Goal: Task Accomplishment & Management: Use online tool/utility

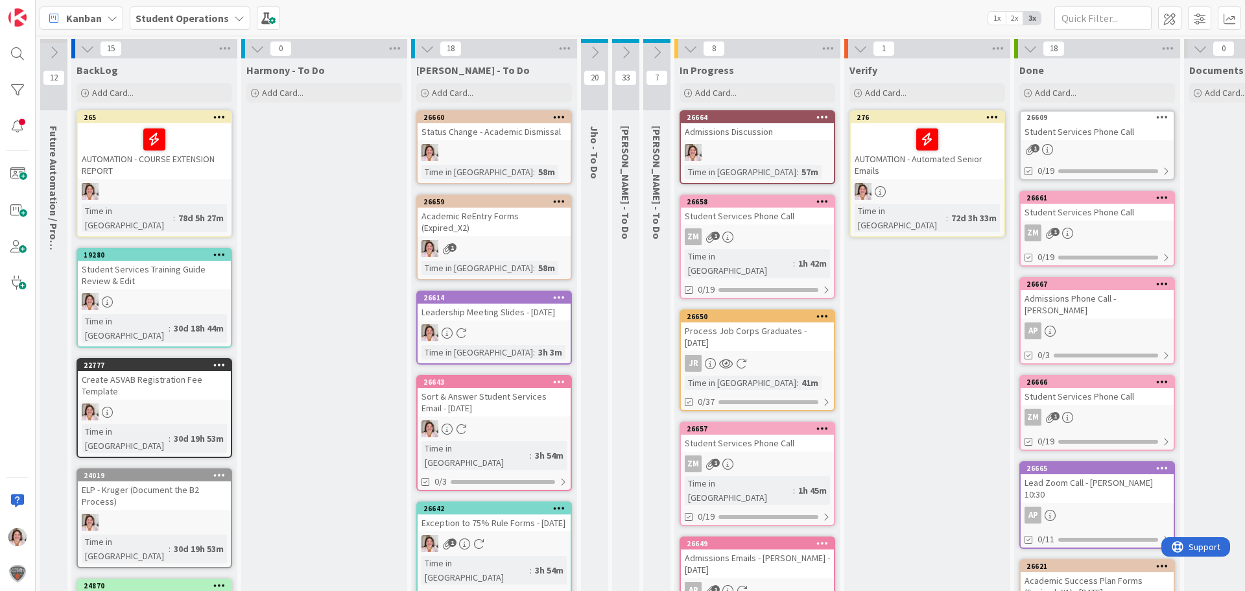
scroll to position [0, 110]
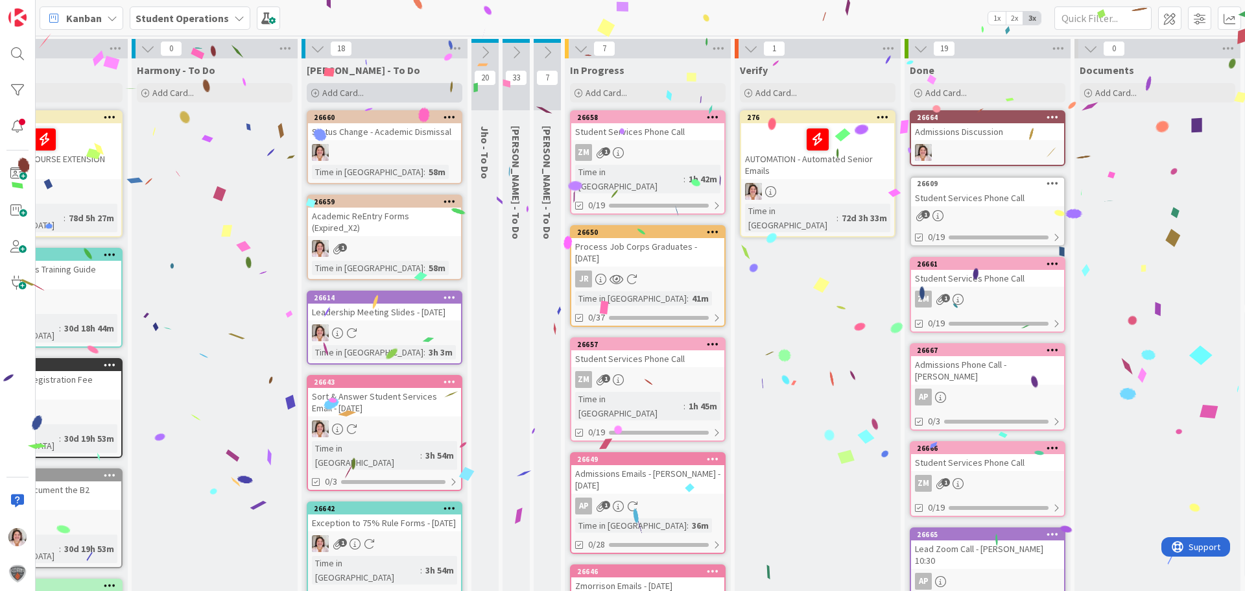
click at [331, 90] on span "Add Card..." at bounding box center [342, 93] width 41 height 12
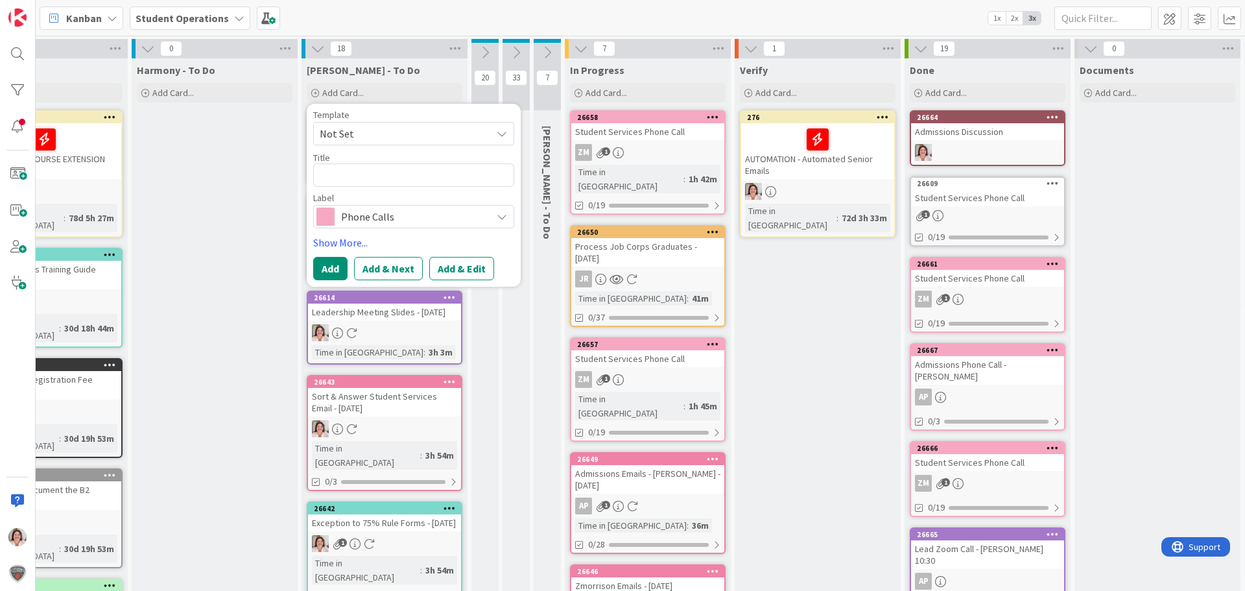
type textarea "x"
type textarea "W"
type textarea "x"
type textarea "We"
type textarea "x"
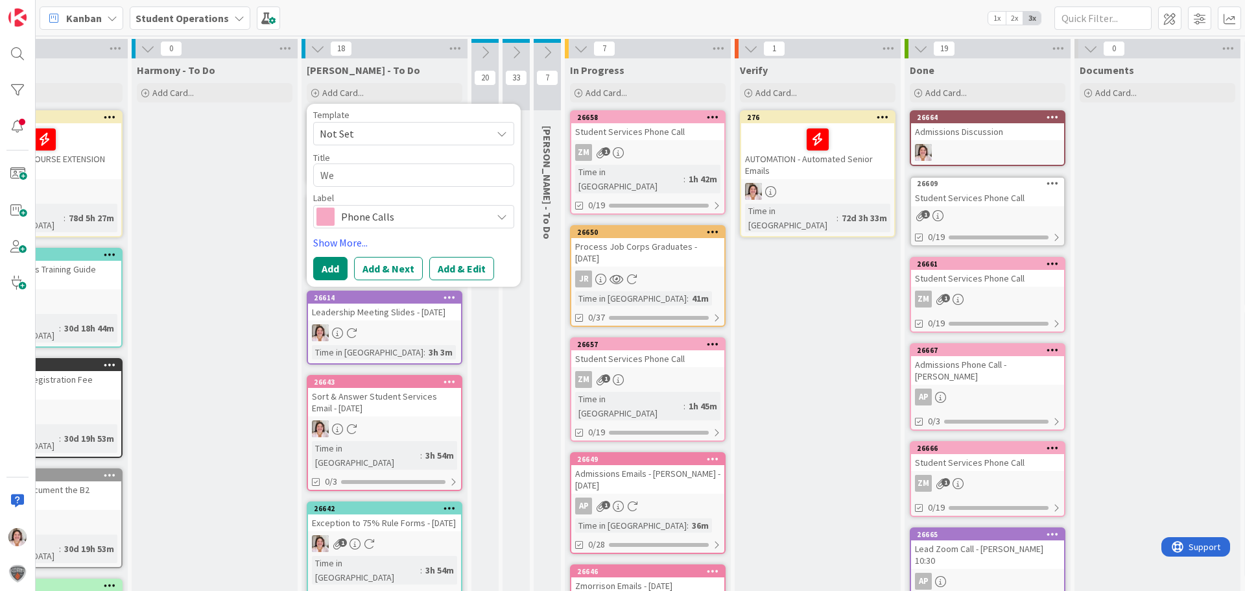
type textarea "Wee"
type textarea "x"
type textarea "Week"
type textarea "x"
type textarea "Weekl"
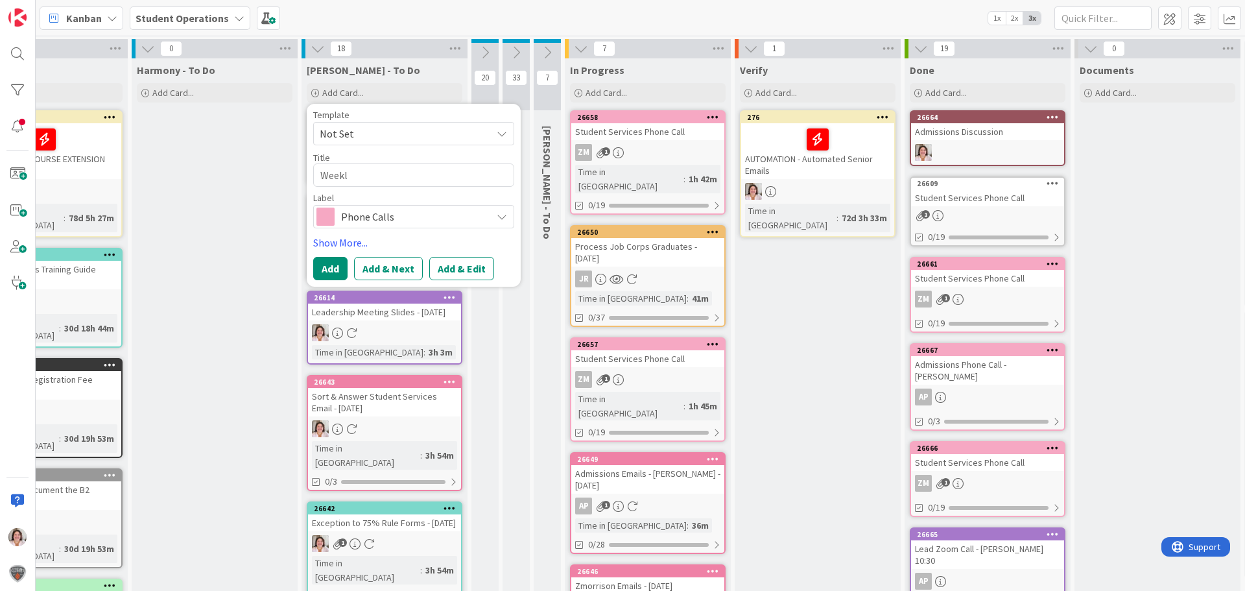
type textarea "x"
type textarea "Weekly"
type textarea "x"
type textarea "Weekly"
type textarea "x"
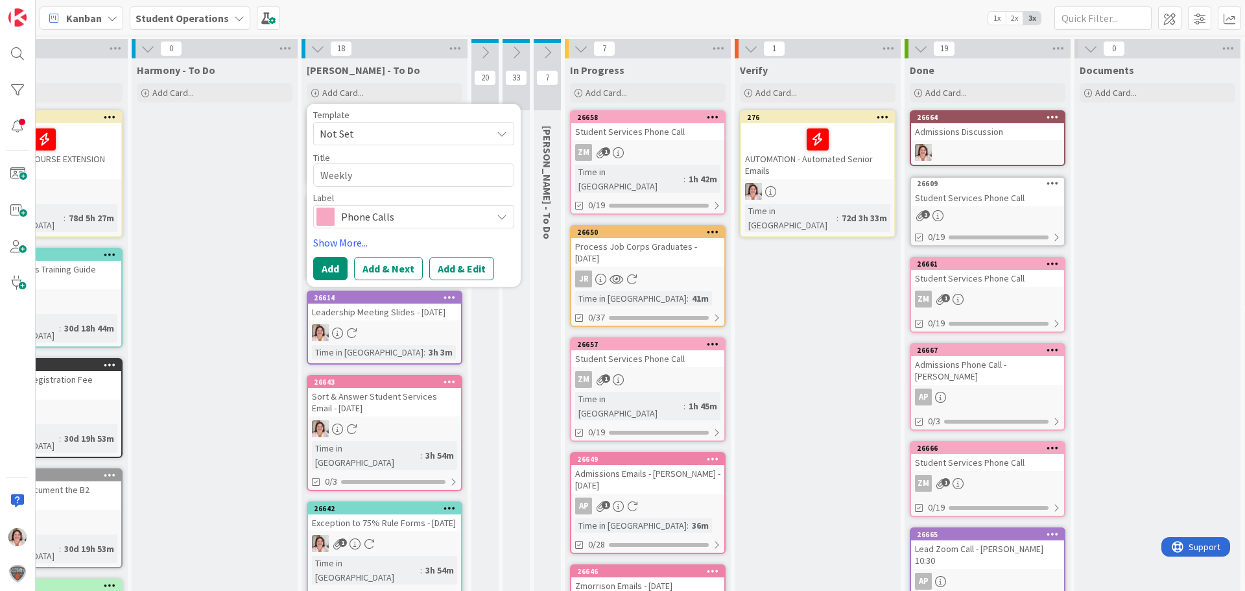
type textarea "Weekly L"
type textarea "x"
type textarea "Weekly Le"
type textarea "x"
type textarea "Weekly Lea"
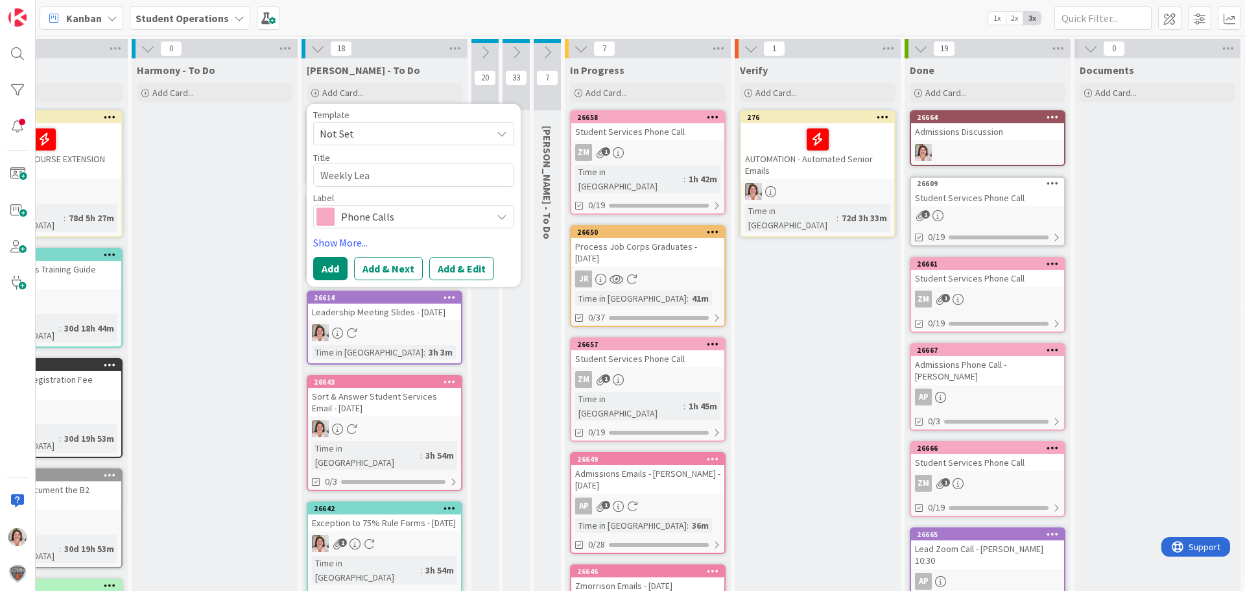
type textarea "x"
type textarea "Weekly Lead"
type textarea "x"
type textarea "Weekly Leade"
type textarea "x"
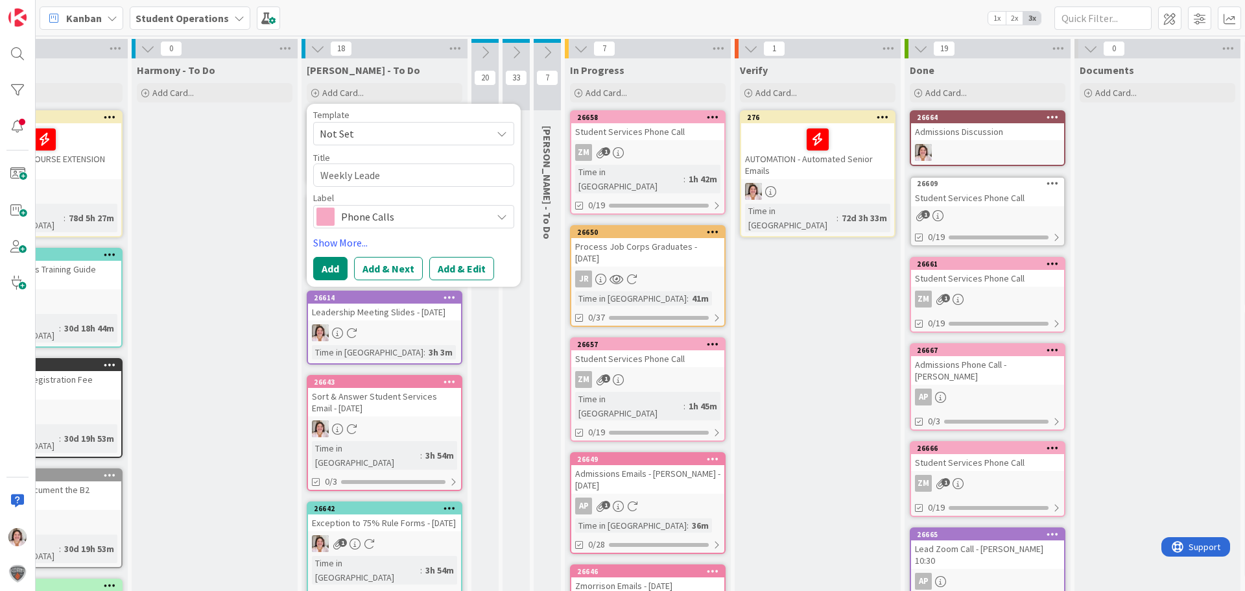
type textarea "Weekly Leader"
type textarea "x"
type textarea "Weekly Leaders"
type textarea "x"
type textarea "Weekly Leadersh"
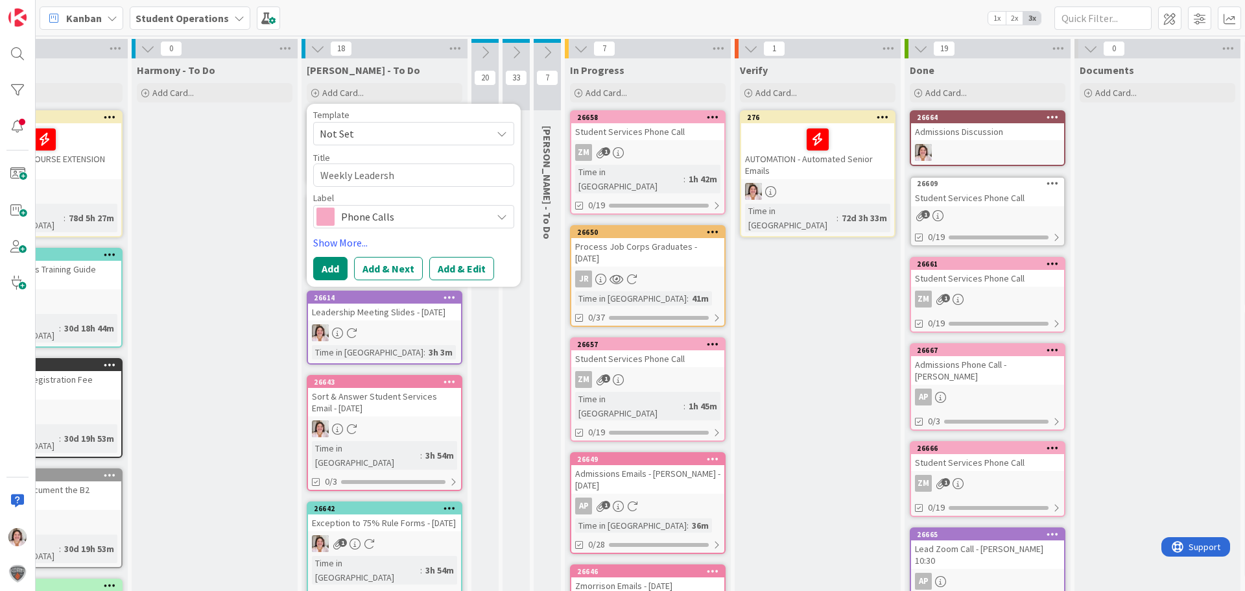
type textarea "x"
type textarea "Weekly Leadershi"
type textarea "x"
type textarea "Weekly Leadership"
type textarea "x"
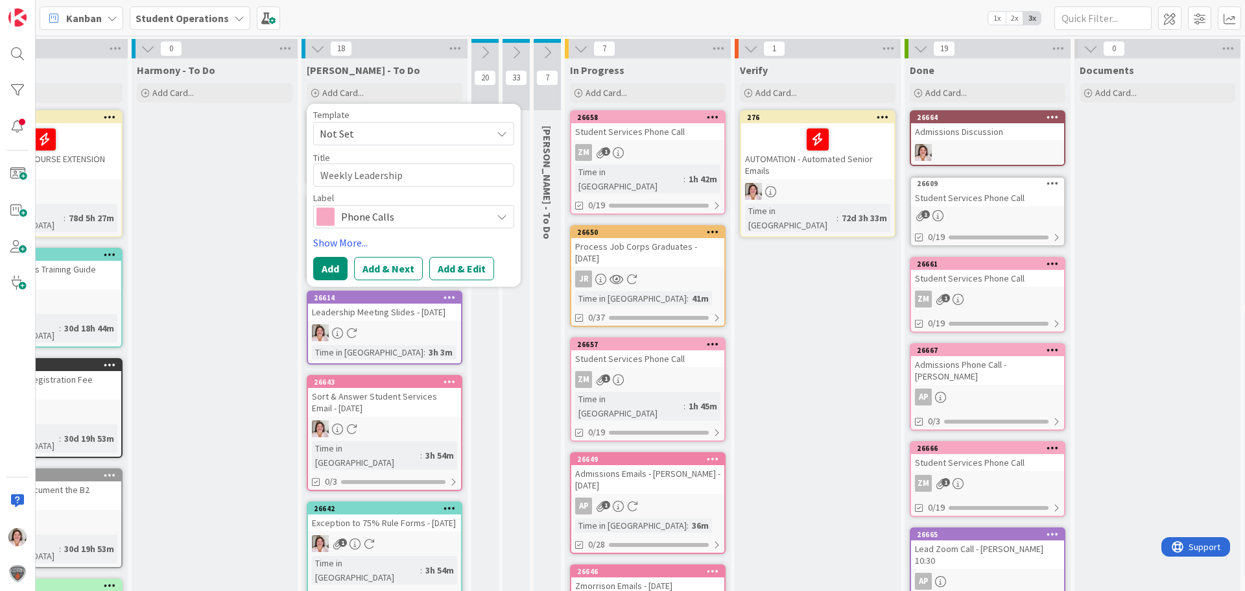
type textarea "Weekly Leadership"
type textarea "x"
type textarea "Weekly Leadership M"
type textarea "x"
type textarea "Weekly Leadership Me"
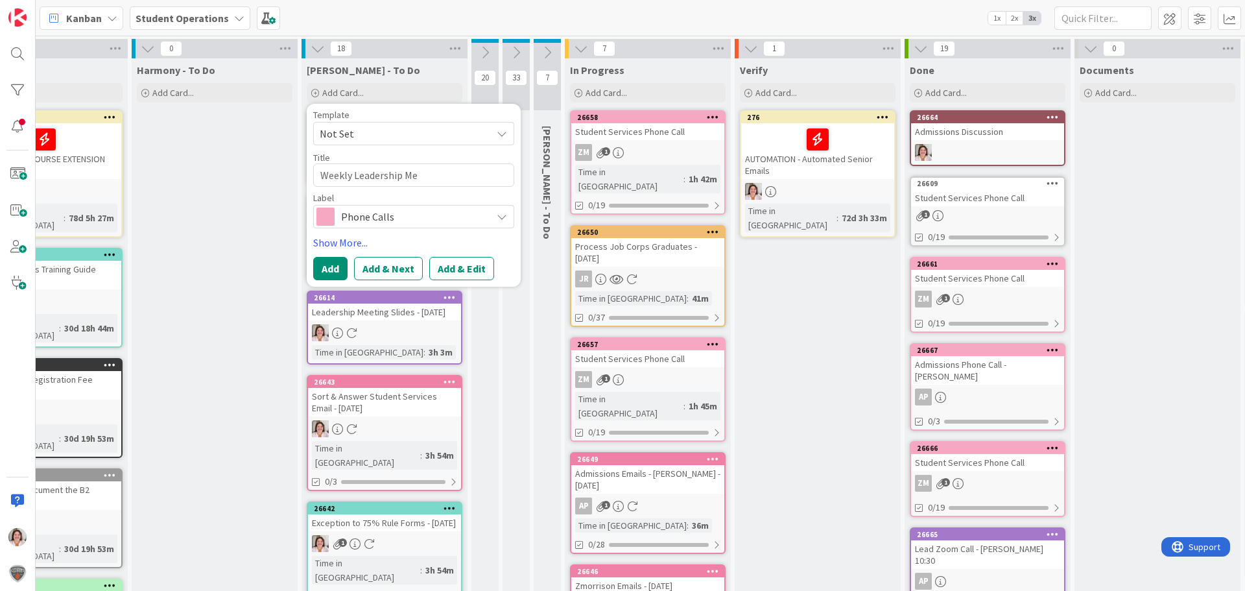
type textarea "x"
type textarea "Weekly Leadership Mee"
type textarea "x"
type textarea "Weekly Leadership Meet"
type textarea "x"
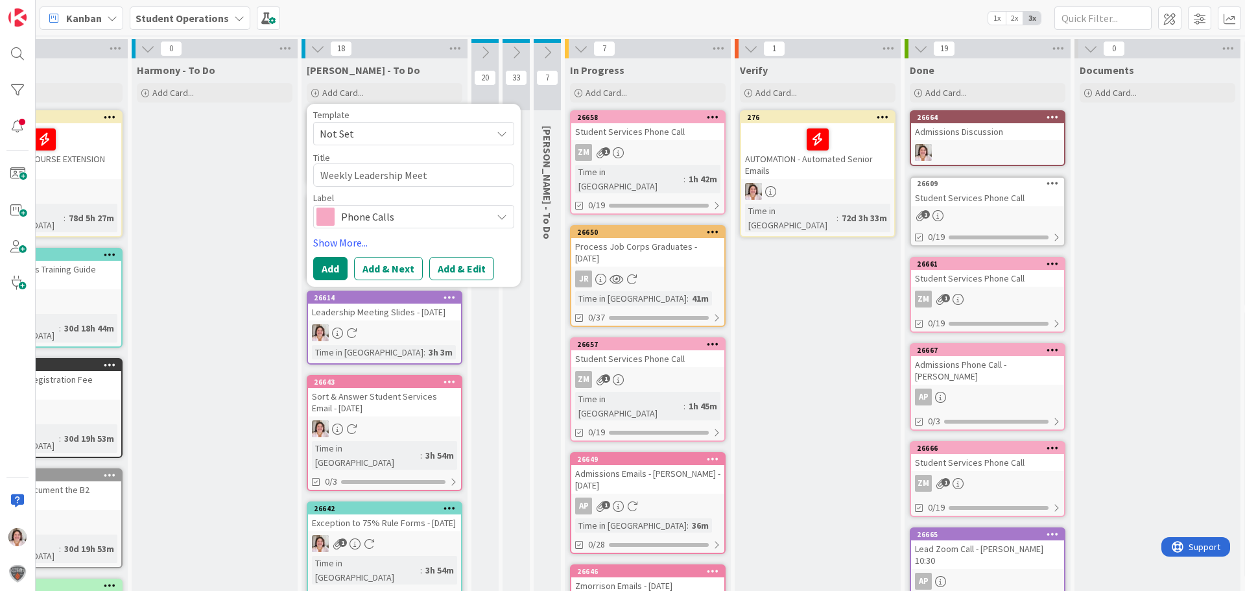
type textarea "Weekly Leadership Meeti"
type textarea "x"
type textarea "Weekly Leadership Meetin"
type textarea "x"
type textarea "Weekly Leadership Meeting"
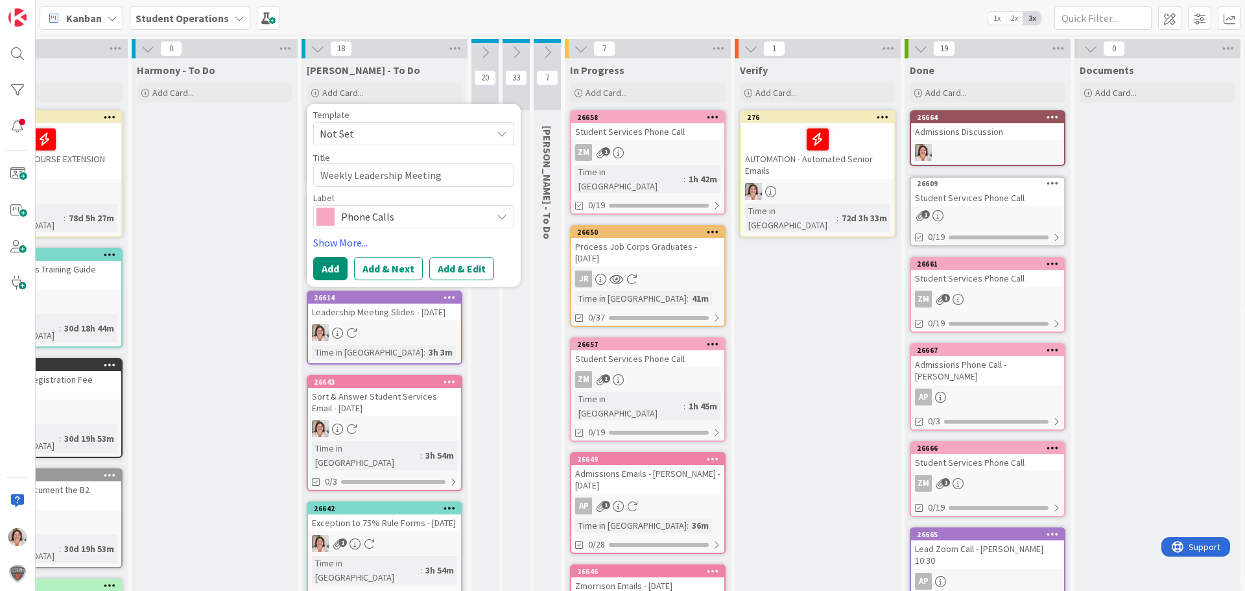
click at [379, 211] on span "Phone Calls" at bounding box center [413, 216] width 144 height 18
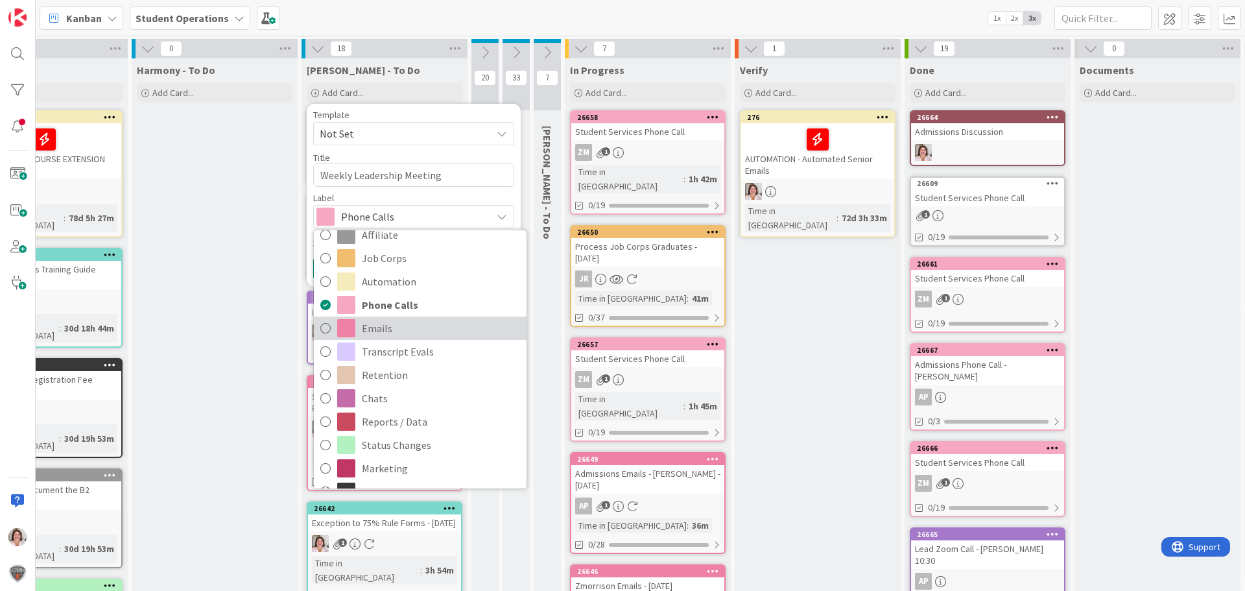
scroll to position [324, 0]
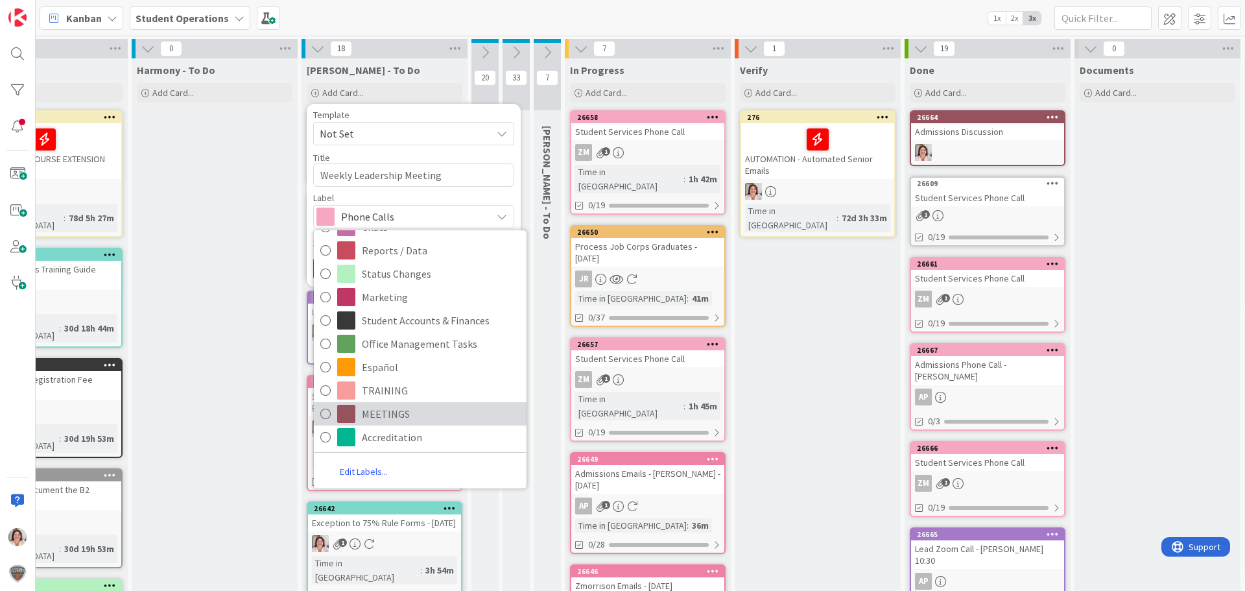
click at [416, 420] on span "MEETINGS" at bounding box center [441, 413] width 158 height 19
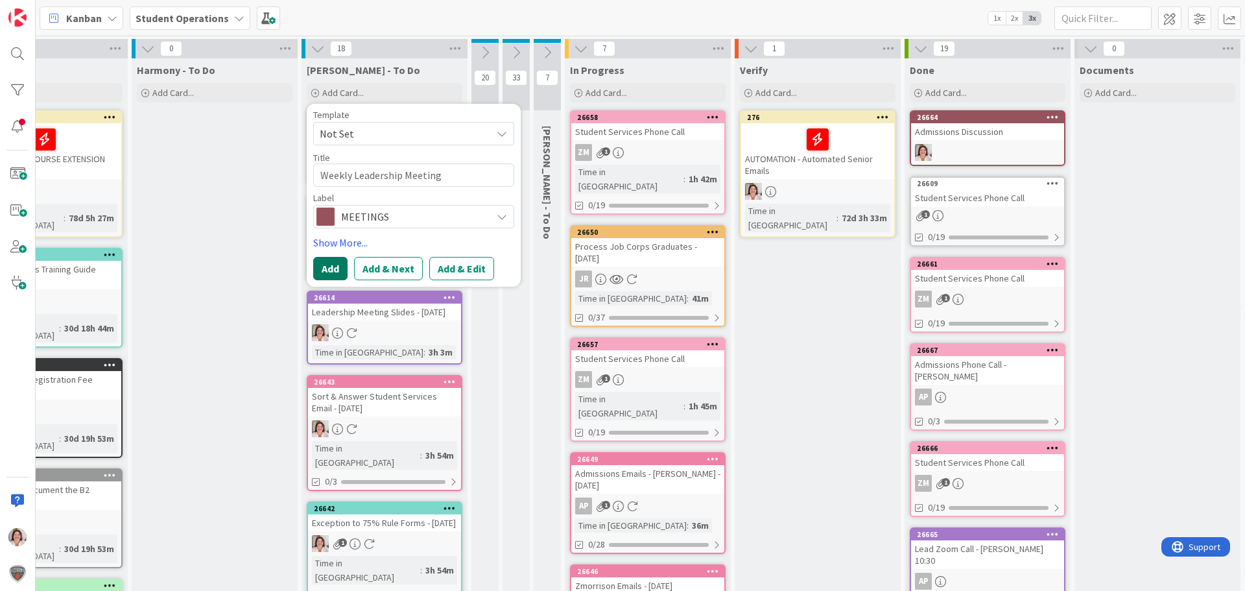
click at [329, 270] on button "Add" at bounding box center [330, 268] width 34 height 23
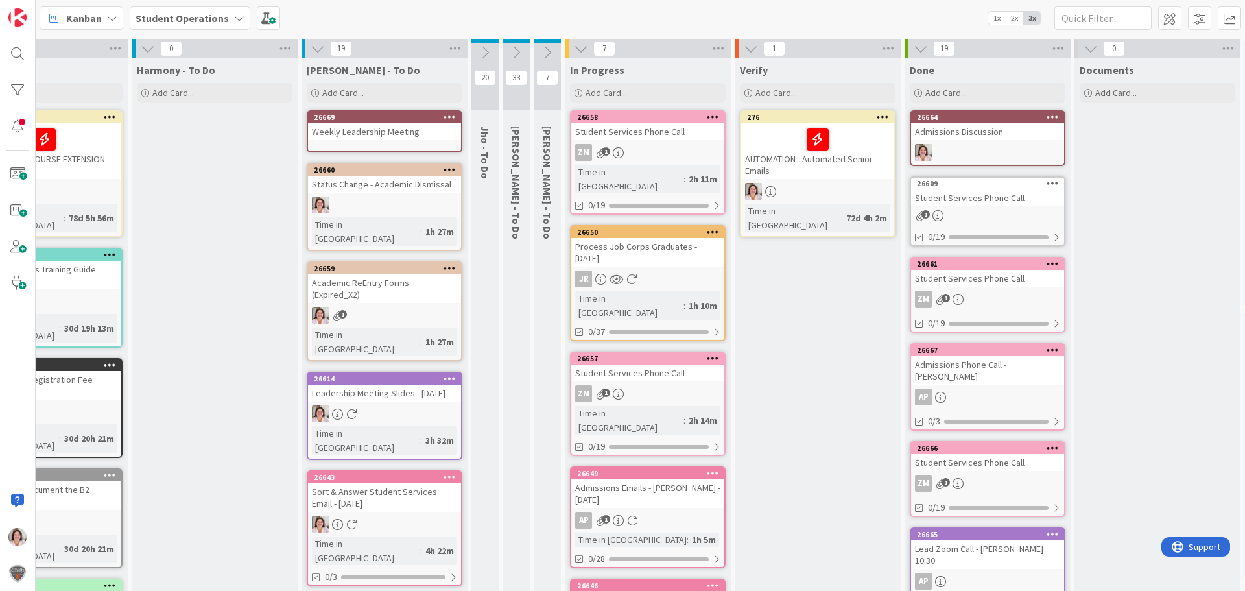
click at [448, 119] on icon at bounding box center [449, 116] width 12 height 9
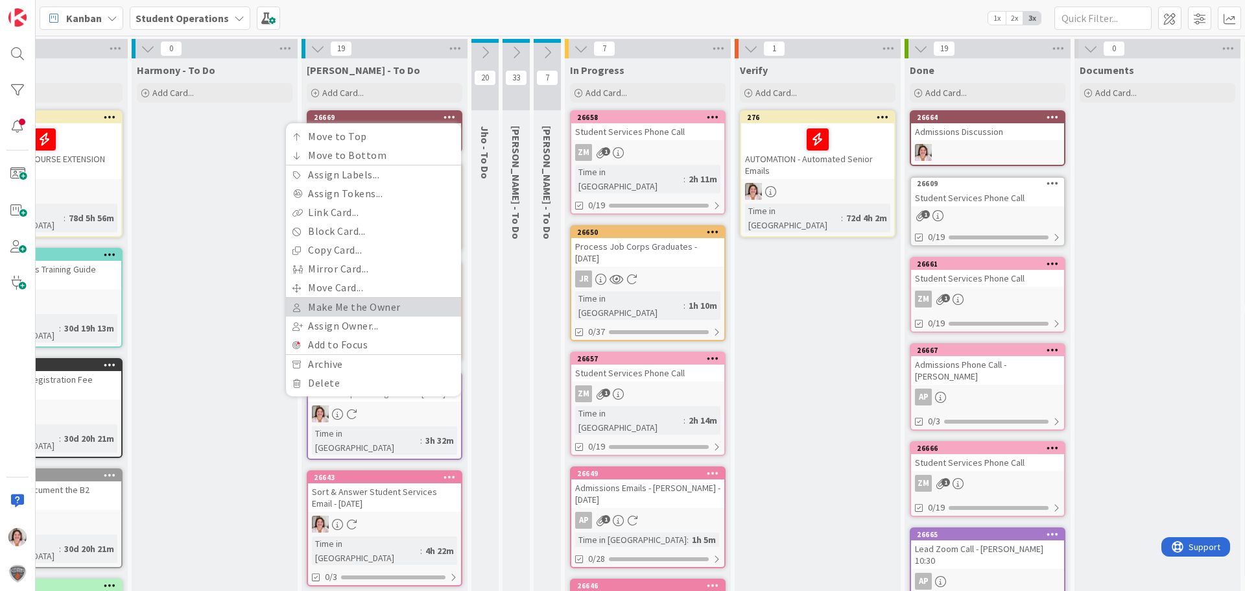
click at [377, 305] on link "Make Me the Owner" at bounding box center [373, 307] width 175 height 19
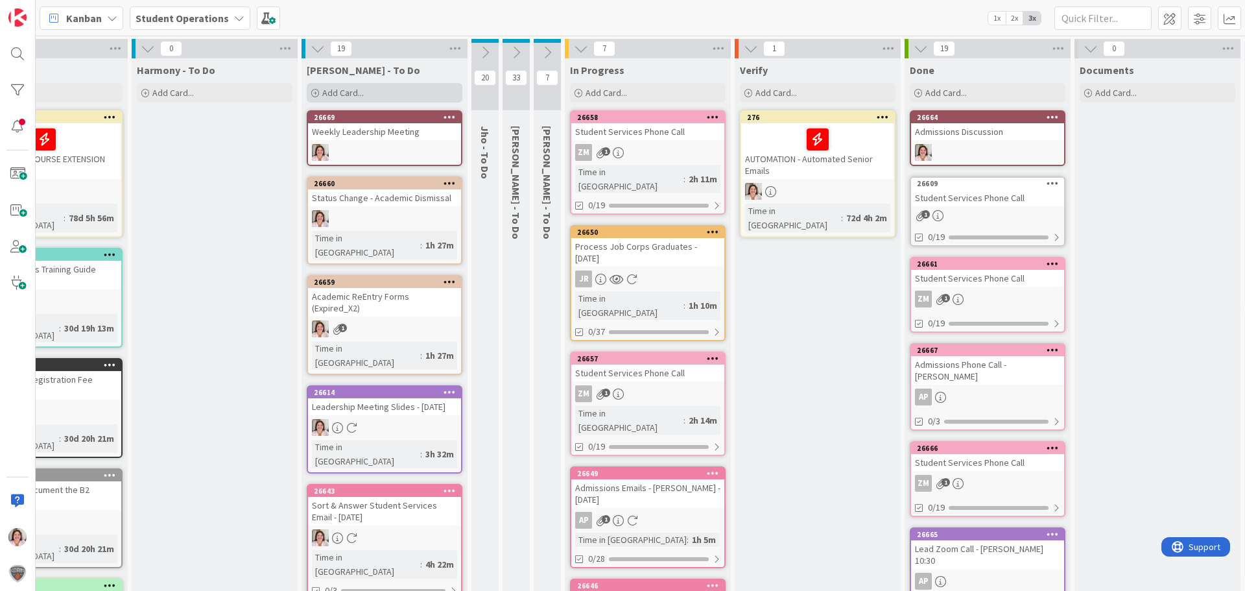
click at [349, 98] on span "Add Card..." at bounding box center [342, 93] width 41 height 12
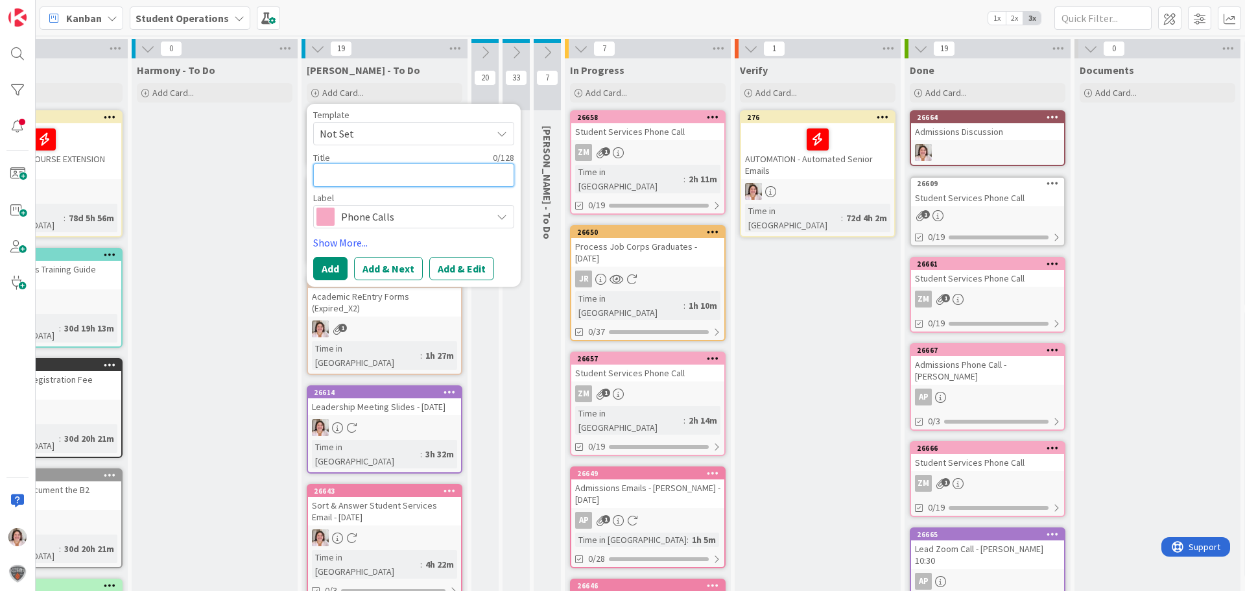
click at [365, 172] on textarea at bounding box center [413, 174] width 201 height 23
type textarea "x"
type textarea "T"
type textarea "x"
type textarea "Tr"
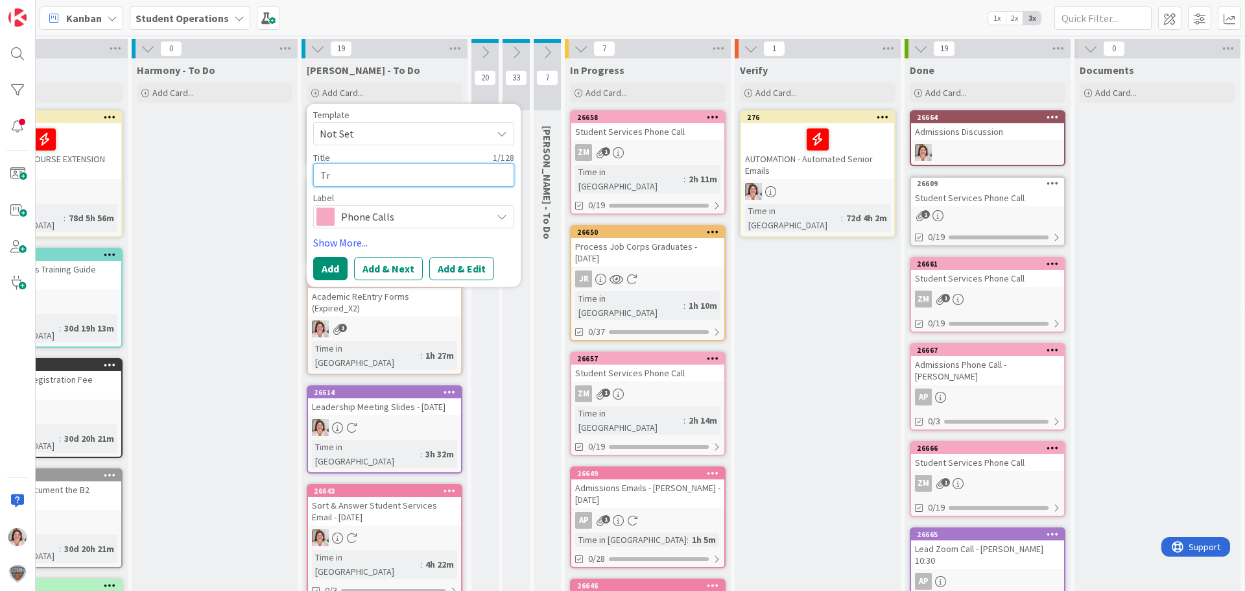
type textarea "x"
type textarea "Tra"
type textarea "x"
type textarea "[PERSON_NAME]"
type textarea "x"
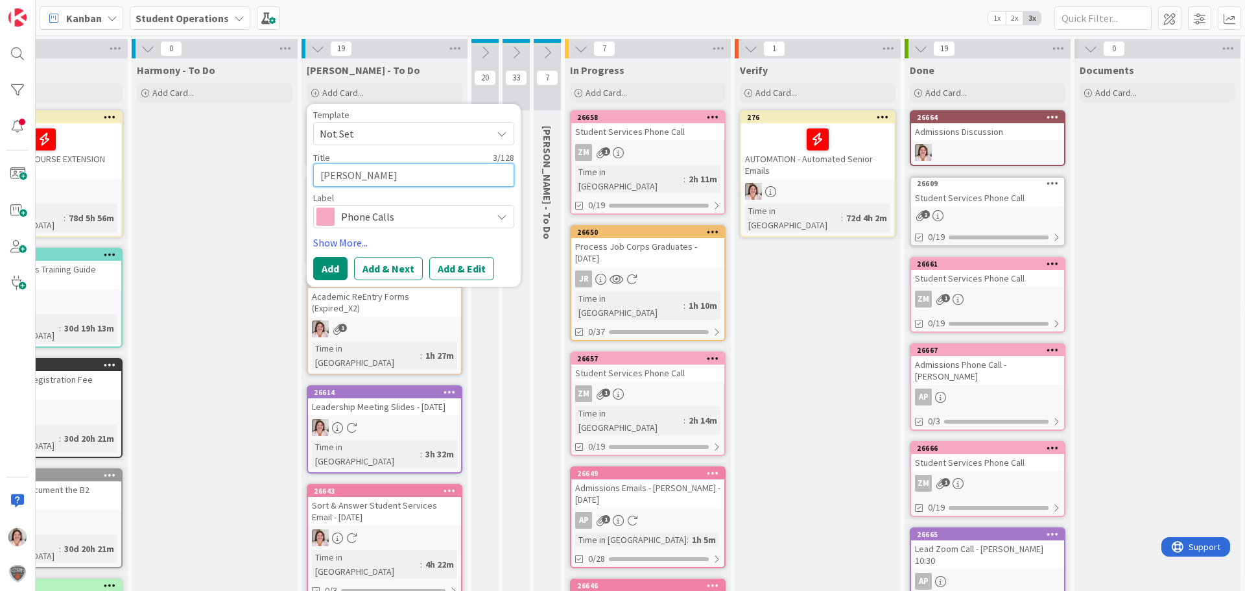
type textarea "Trans"
type textarea "x"
type textarea "Transc"
type textarea "x"
type textarea "Transcr"
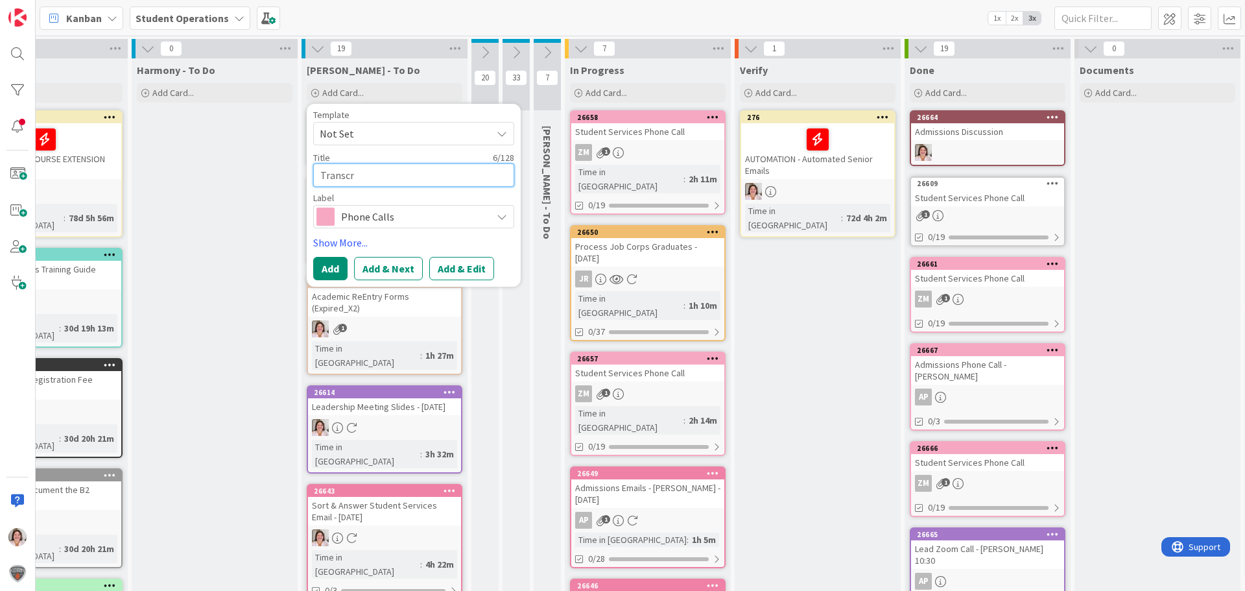
type textarea "x"
type textarea "Transcri"
type textarea "x"
type textarea "Transcrip"
type textarea "x"
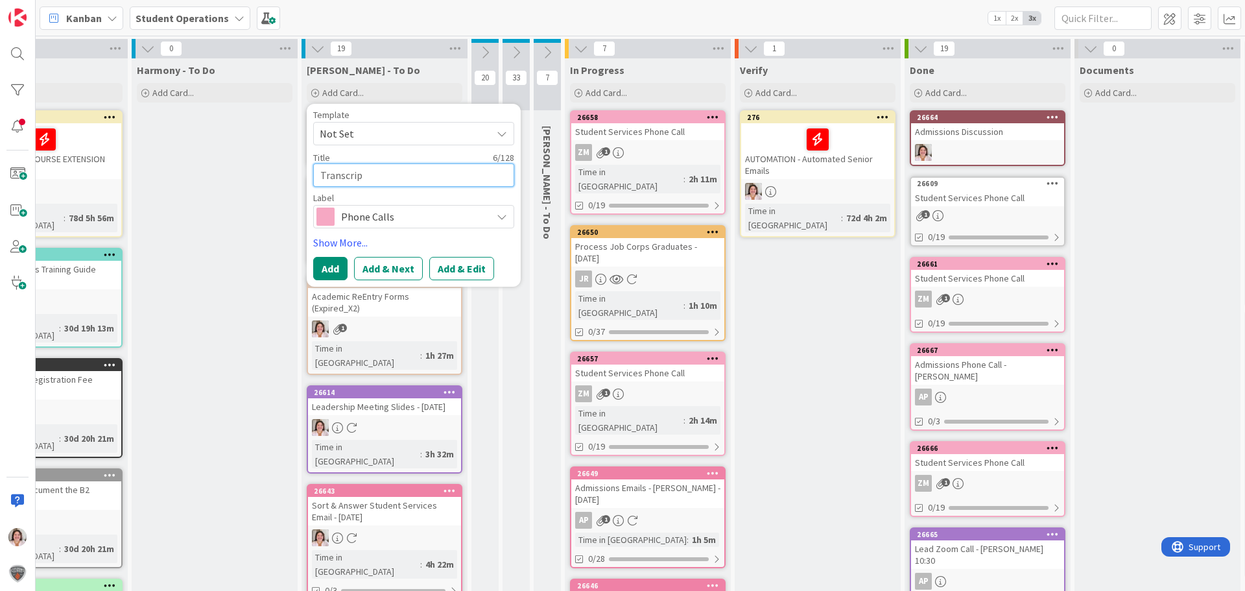
type textarea "Transcript"
type textarea "x"
type textarea "Transcript"
type textarea "x"
type textarea "Transcript /"
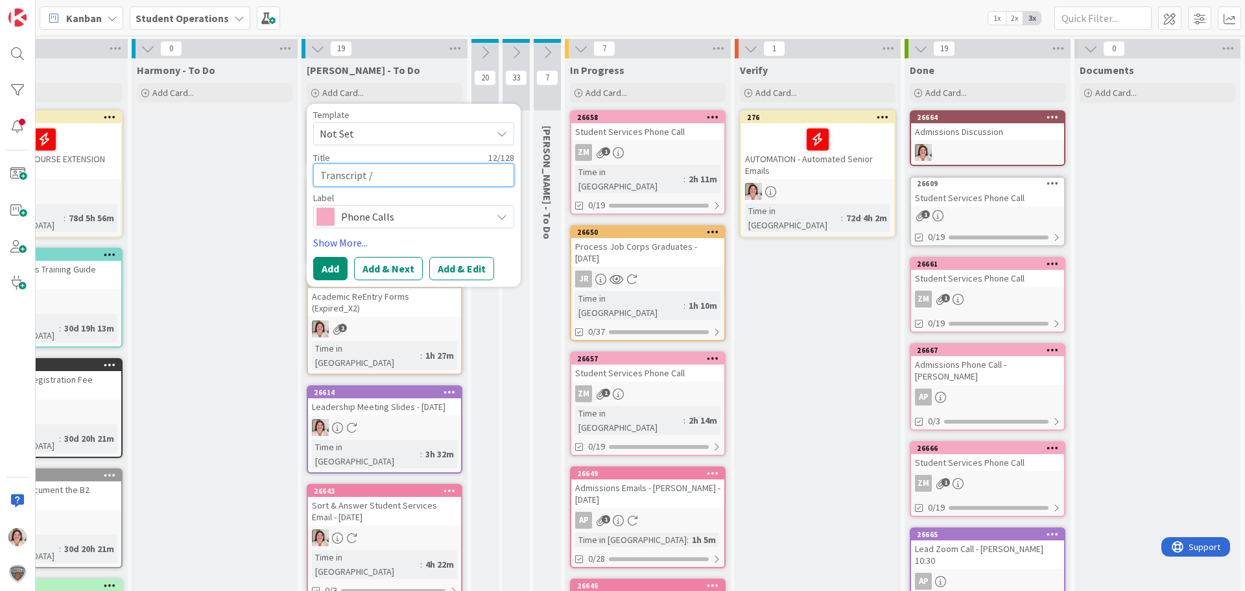
type textarea "x"
type textarea "Transcript /"
type textarea "x"
type textarea "Transcript / L"
type textarea "x"
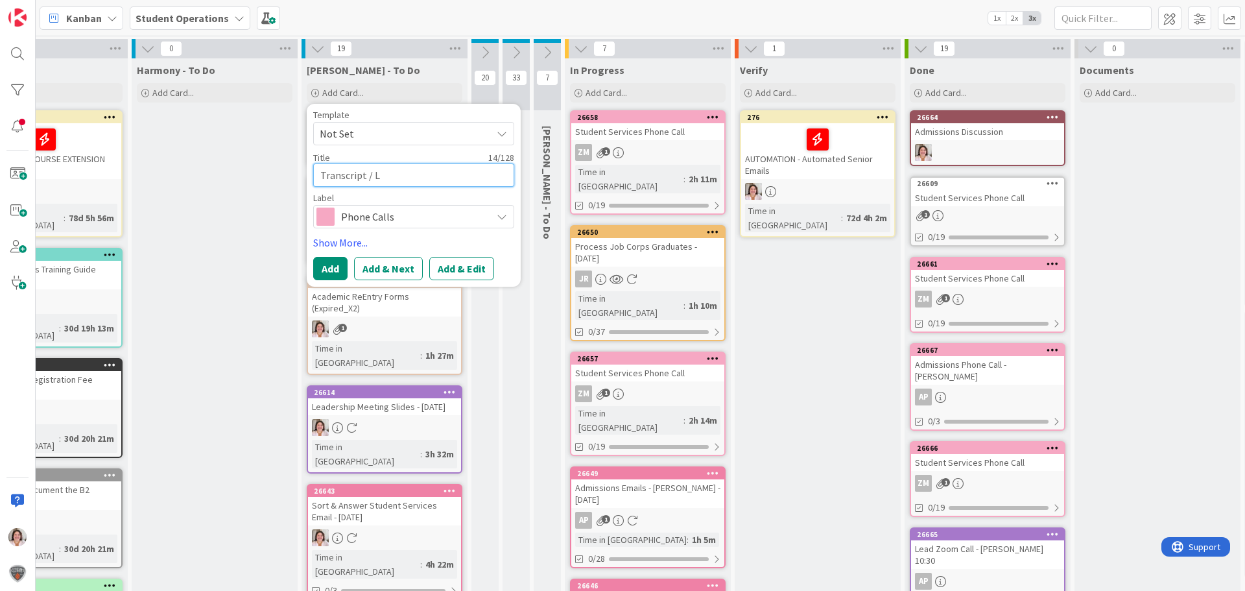
type textarea "Transcript / Le"
type textarea "x"
type textarea "Transcript / Lea"
type textarea "x"
type textarea "Transcript / [PERSON_NAME]"
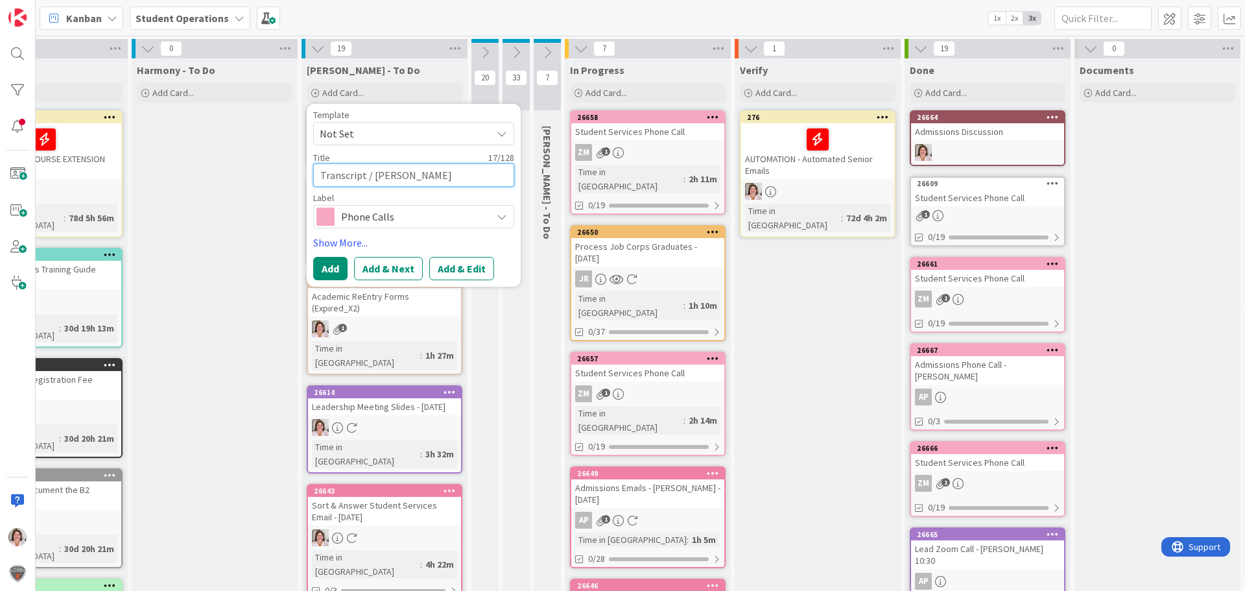
type textarea "x"
type textarea "Transcript / Learn"
type textarea "x"
type textarea "Transcript / LearnW"
type textarea "x"
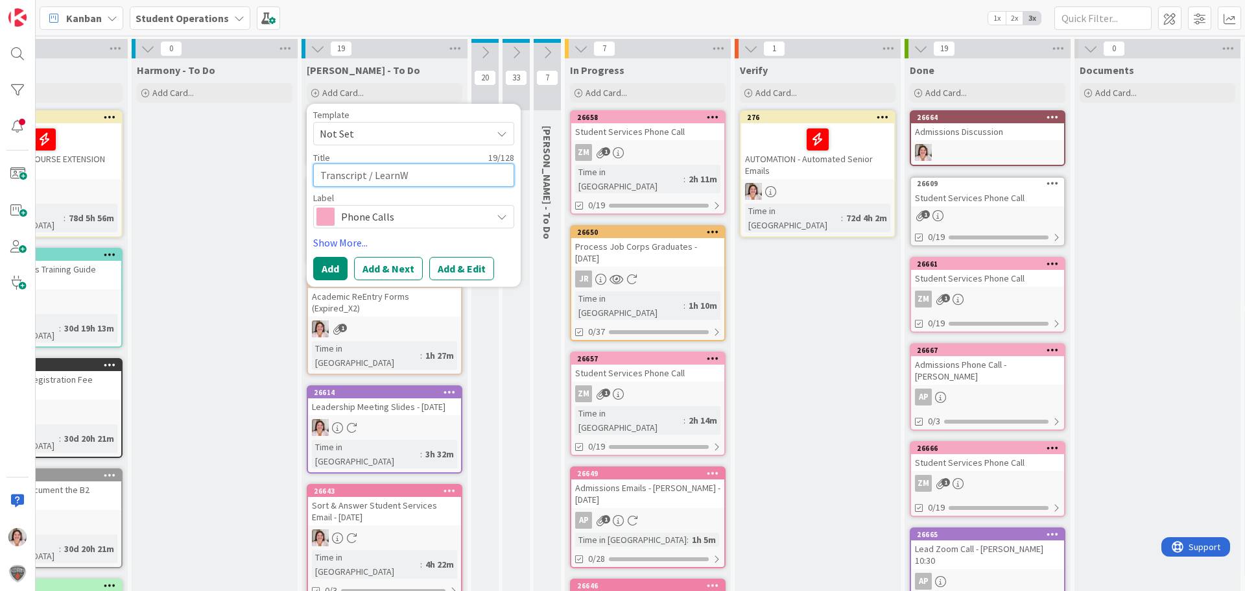
type textarea "Transcript / LearnWi"
type textarea "x"
type textarea "Transcript / LearnWis"
type textarea "x"
type textarea "Transcript / LearnWise"
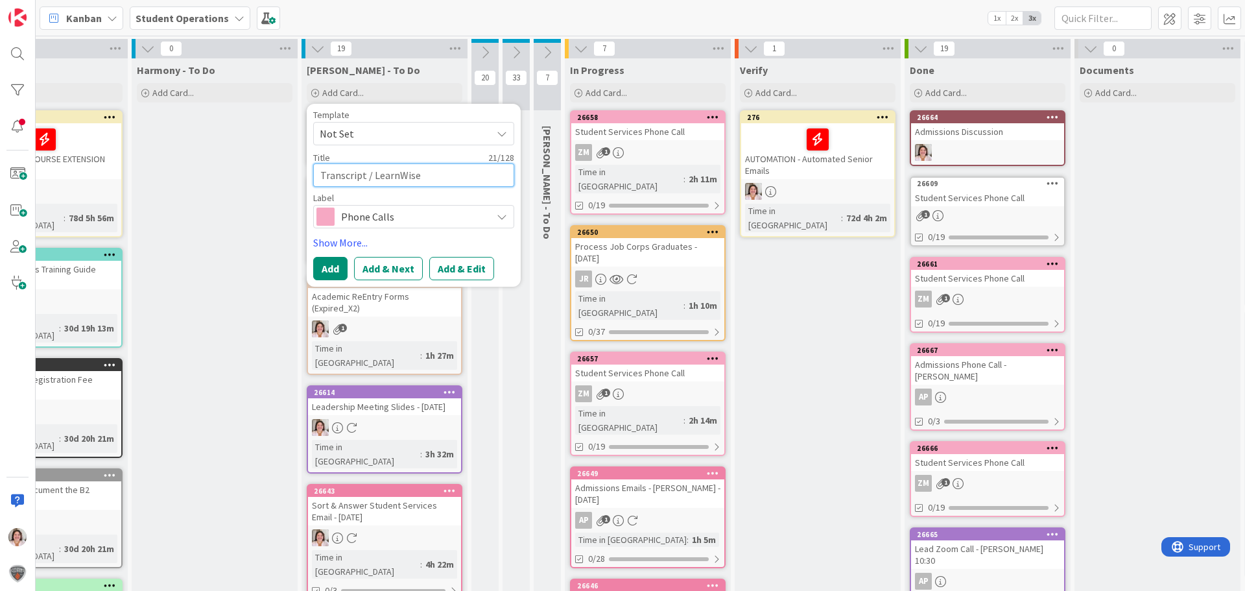
type textarea "x"
type textarea "Transcript / LearnWise"
type textarea "x"
type textarea "Transcript / LearnWise Me"
type textarea "x"
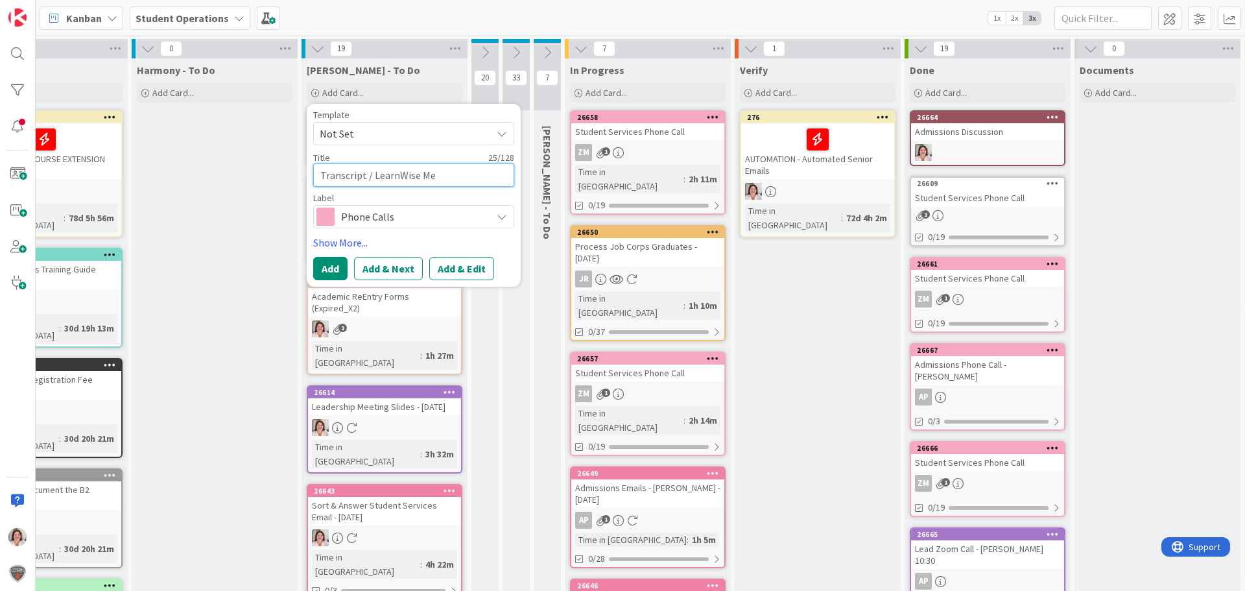
type textarea "Transcript / LearnWise Mee"
type textarea "x"
type textarea "Transcript / LearnWise Meet"
type textarea "x"
type textarea "Transcript / LearnWise Meeti"
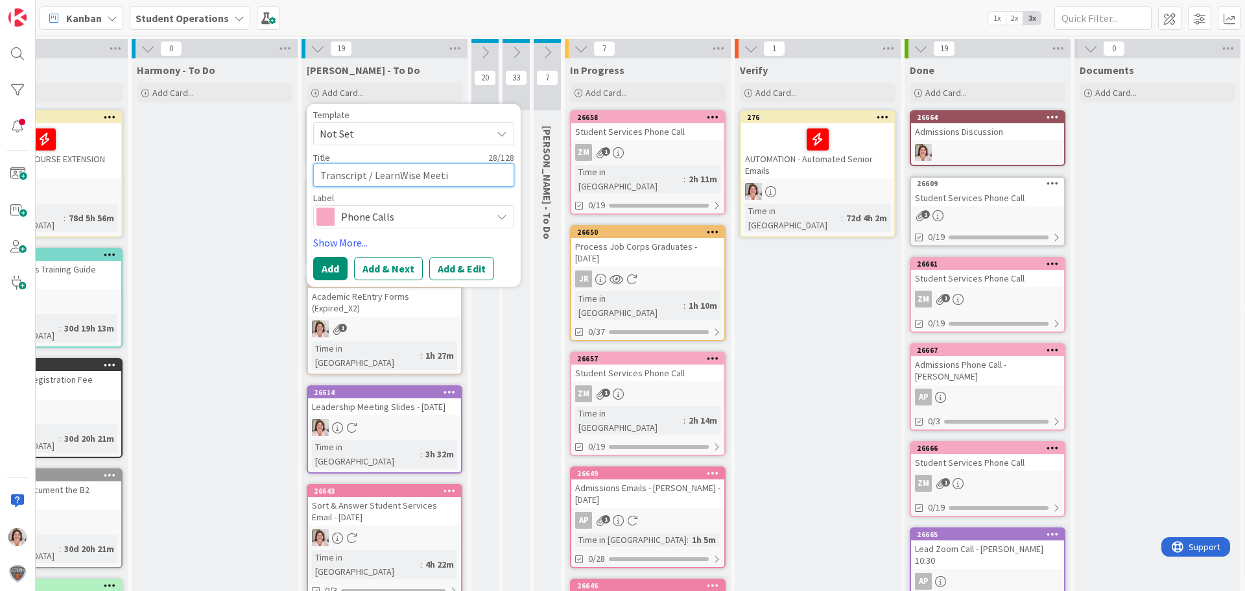
type textarea "x"
type textarea "Transcript / LearnWise Meetin"
type textarea "x"
type textarea "Transcript / LearnWise Meeting"
type textarea "x"
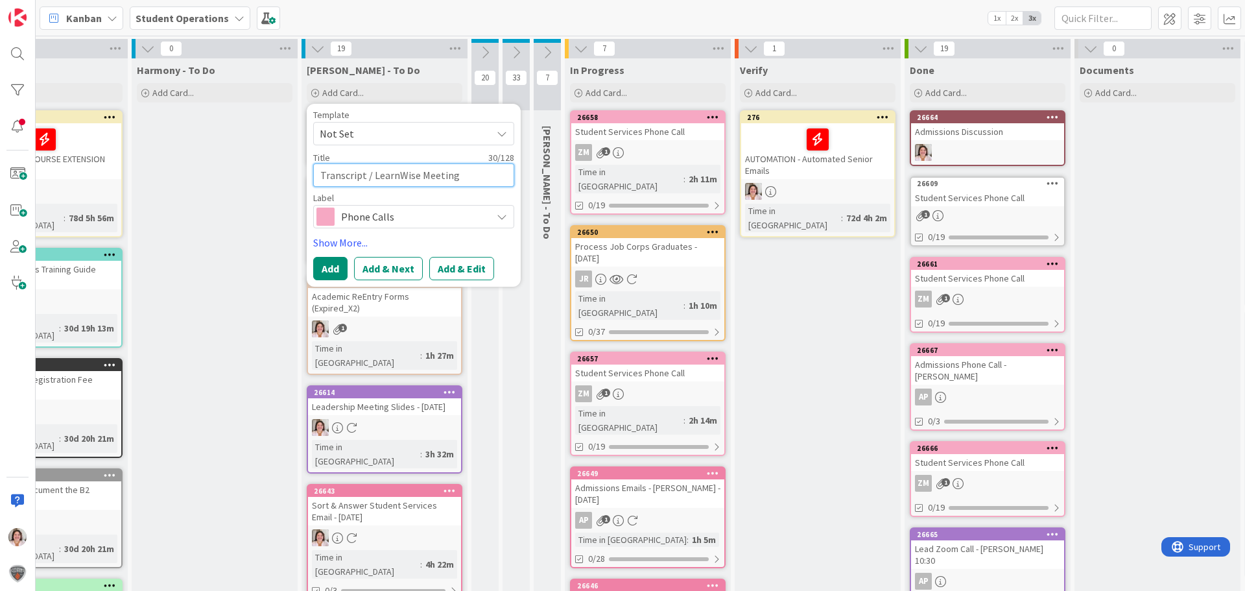
type textarea "Transcript / LearnWise Meetin"
type textarea "x"
type textarea "Transcript / LearnWise Meeti"
type textarea "x"
type textarea "Transcript / LearnWise Meet"
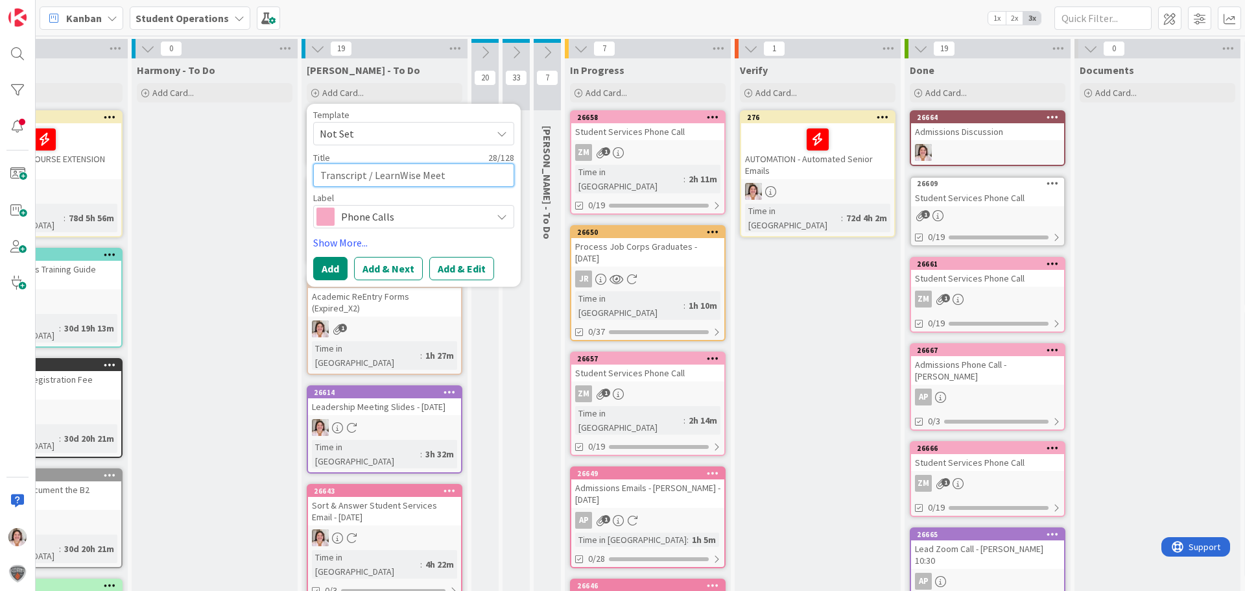
type textarea "x"
type textarea "Transcript / LearnWise Mee"
type textarea "x"
type textarea "Transcript / LearnWise Me"
type textarea "x"
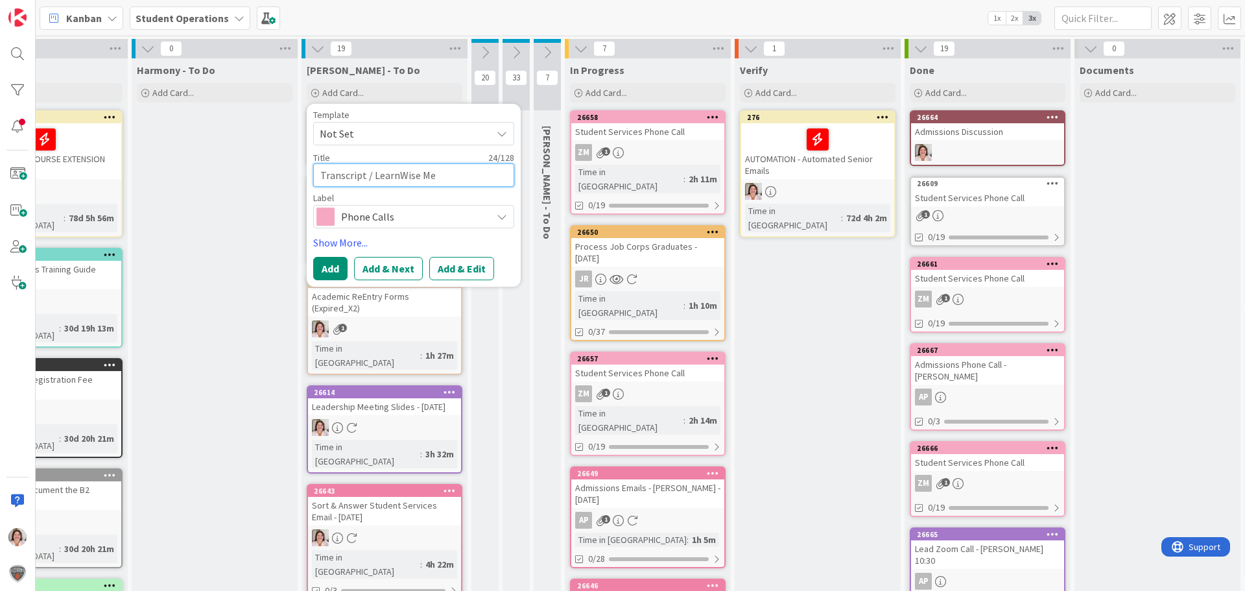
type textarea "Transcript / LearnWise M"
type textarea "x"
type textarea "Transcript / LearnWise"
type textarea "x"
type textarea "Transcript / LearnWise D"
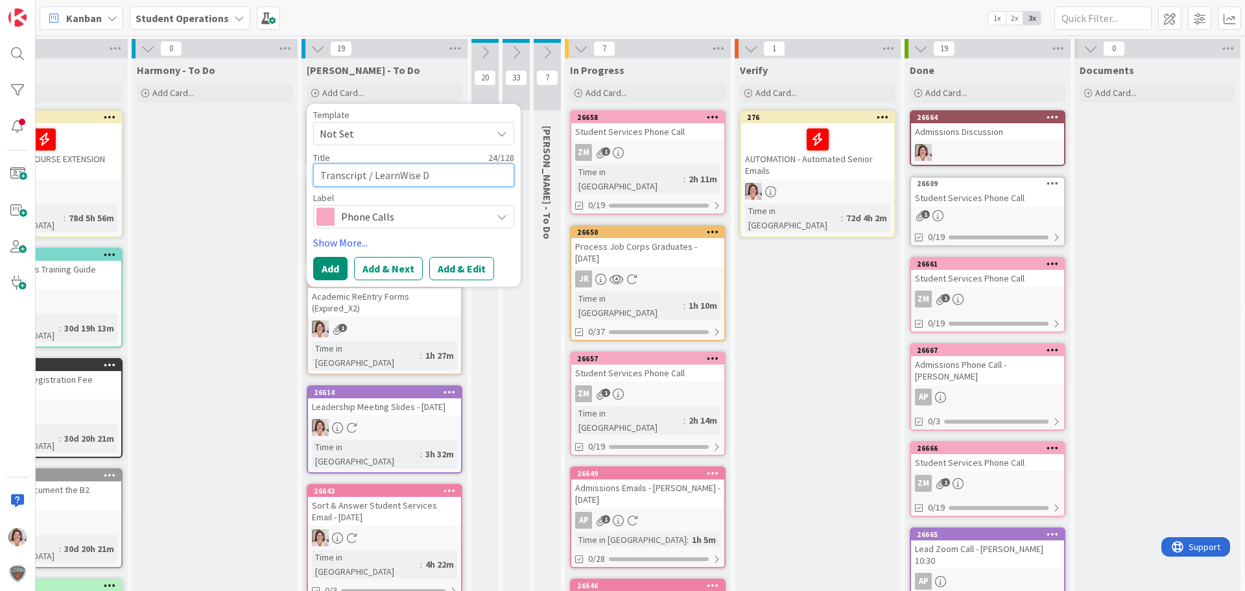
type textarea "x"
type textarea "Transcript / LearnWise Di"
type textarea "x"
type textarea "Transcript / LearnWise Dis"
type textarea "x"
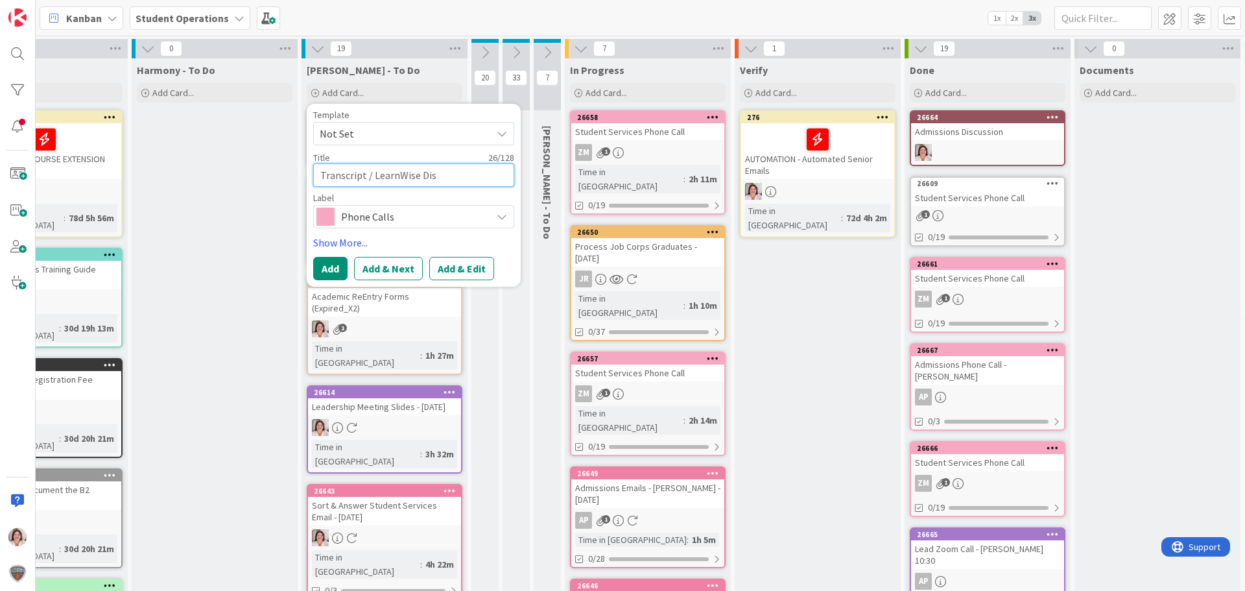
type textarea "Transcript / LearnWise Disc"
type textarea "x"
type textarea "Transcript / LearnWise Discu"
type textarea "x"
type textarea "Transcript / LearnWise Discus"
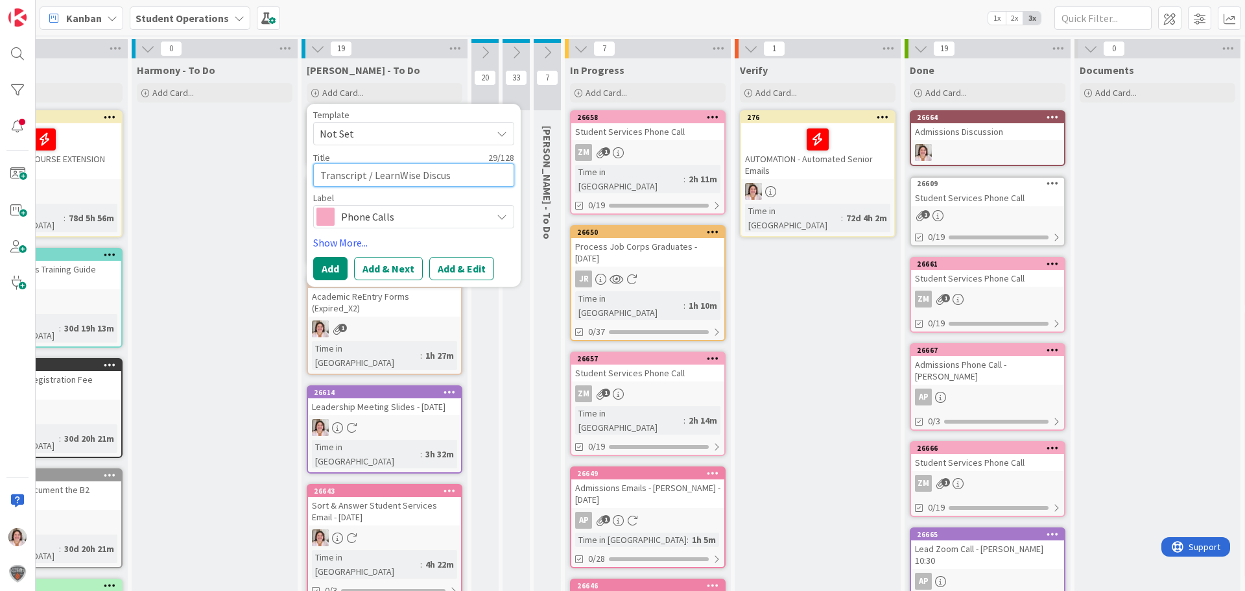
type textarea "x"
type textarea "Transcript / LearnWise Discuss"
type textarea "x"
type textarea "Transcript / LearnWise Discussi"
type textarea "x"
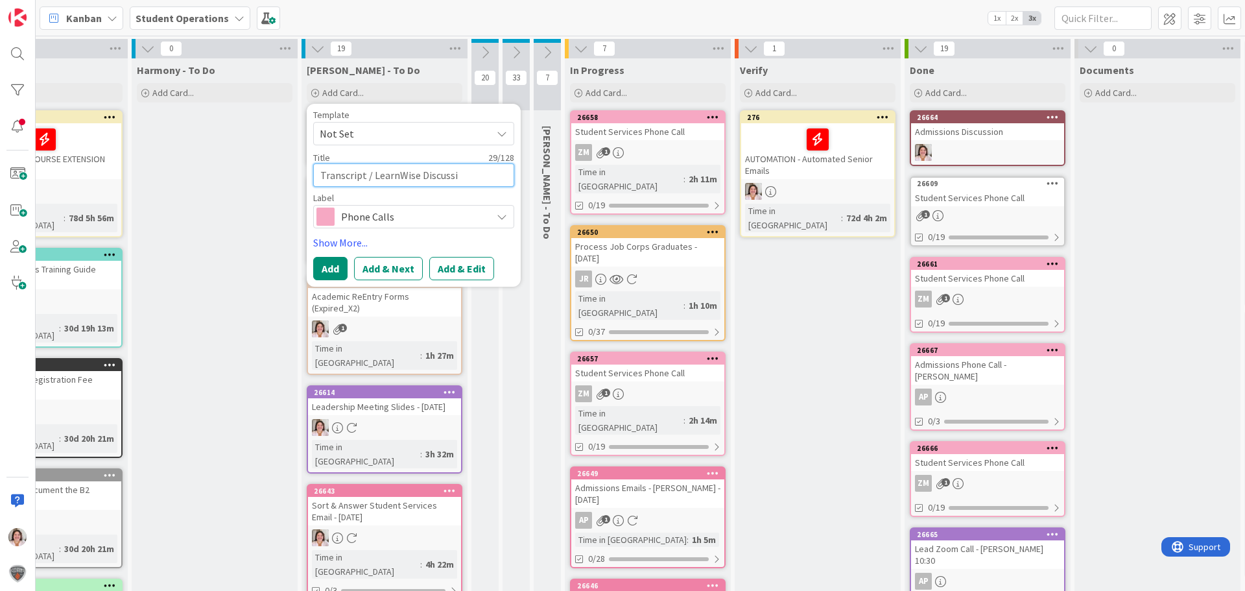
type textarea "Transcript / LearnWise Discussio"
type textarea "x"
type textarea "Transcript / LearnWise Discussion"
click at [373, 210] on span "Phone Calls" at bounding box center [413, 216] width 144 height 18
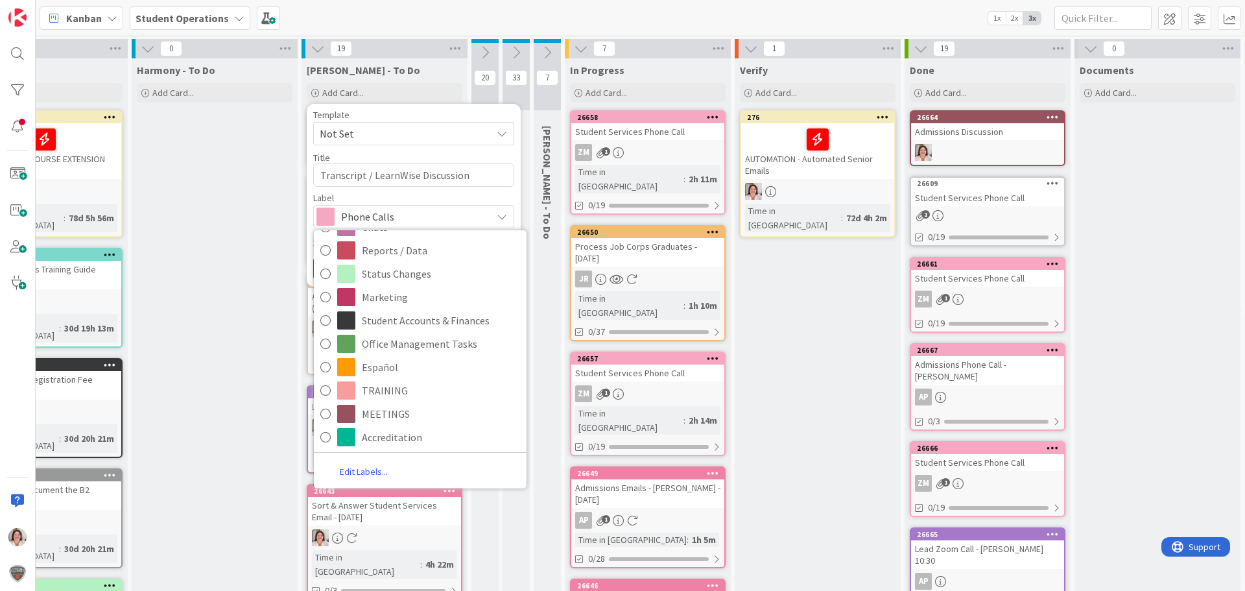
scroll to position [324, 110]
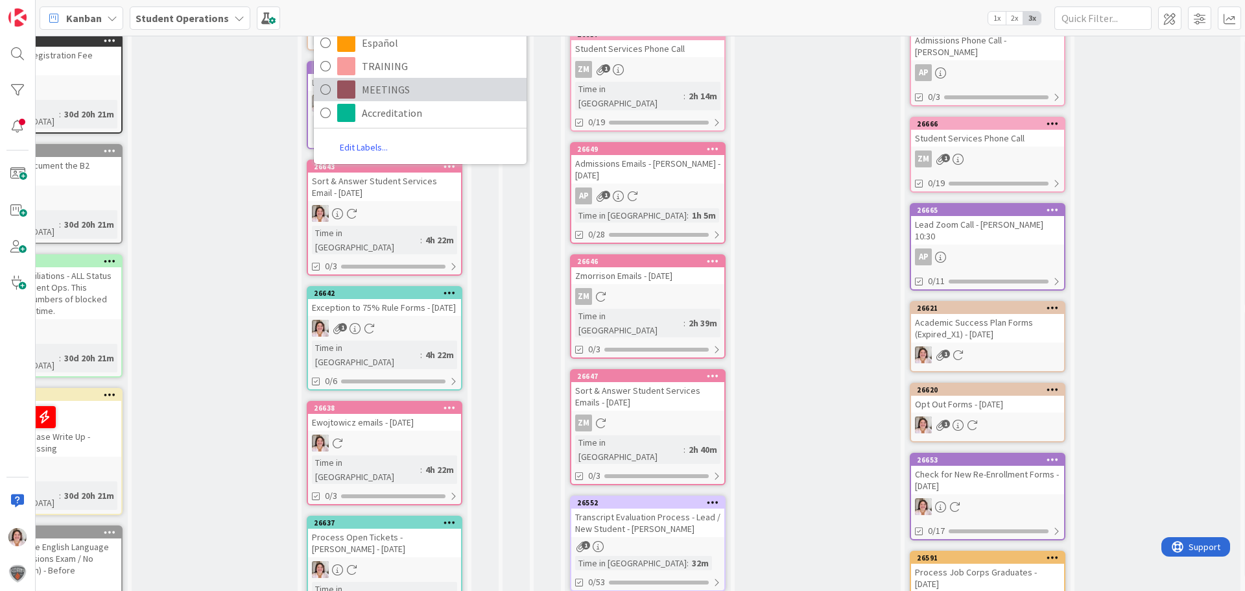
click at [388, 94] on span "MEETINGS" at bounding box center [441, 89] width 158 height 19
type textarea "x"
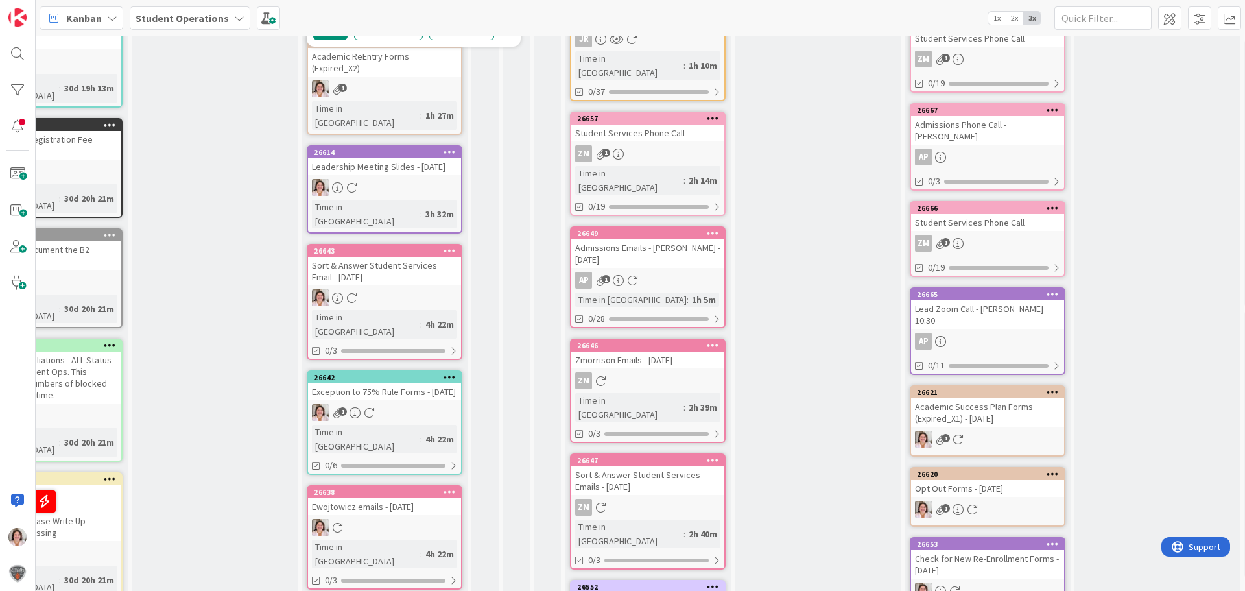
scroll to position [65, 110]
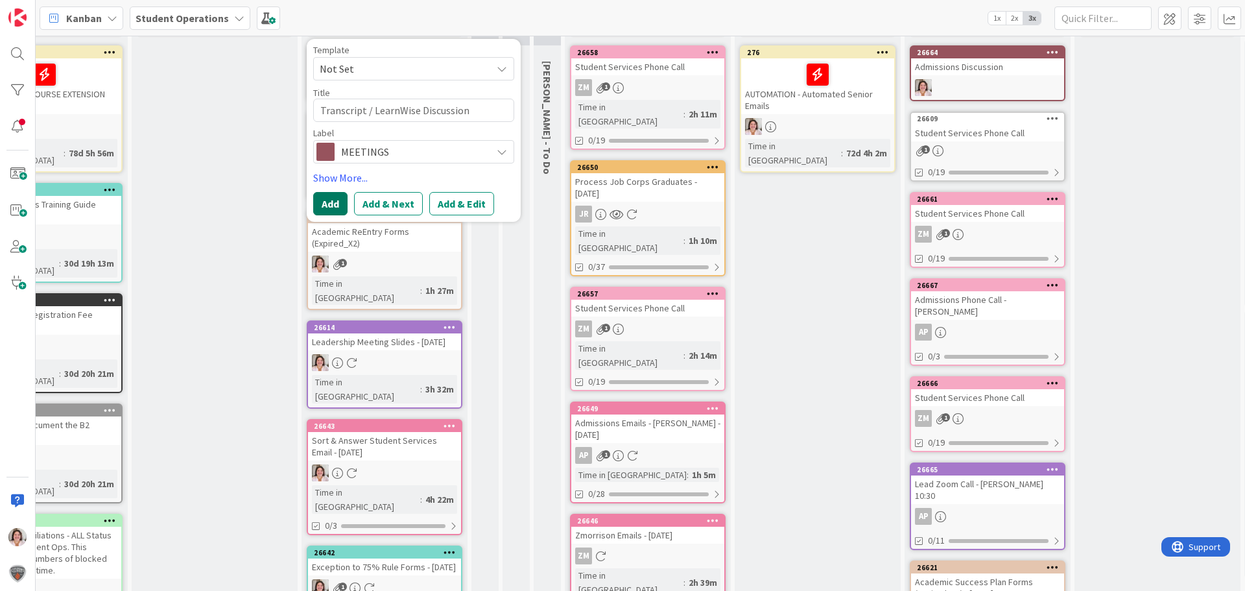
click at [327, 202] on button "Add" at bounding box center [330, 203] width 34 height 23
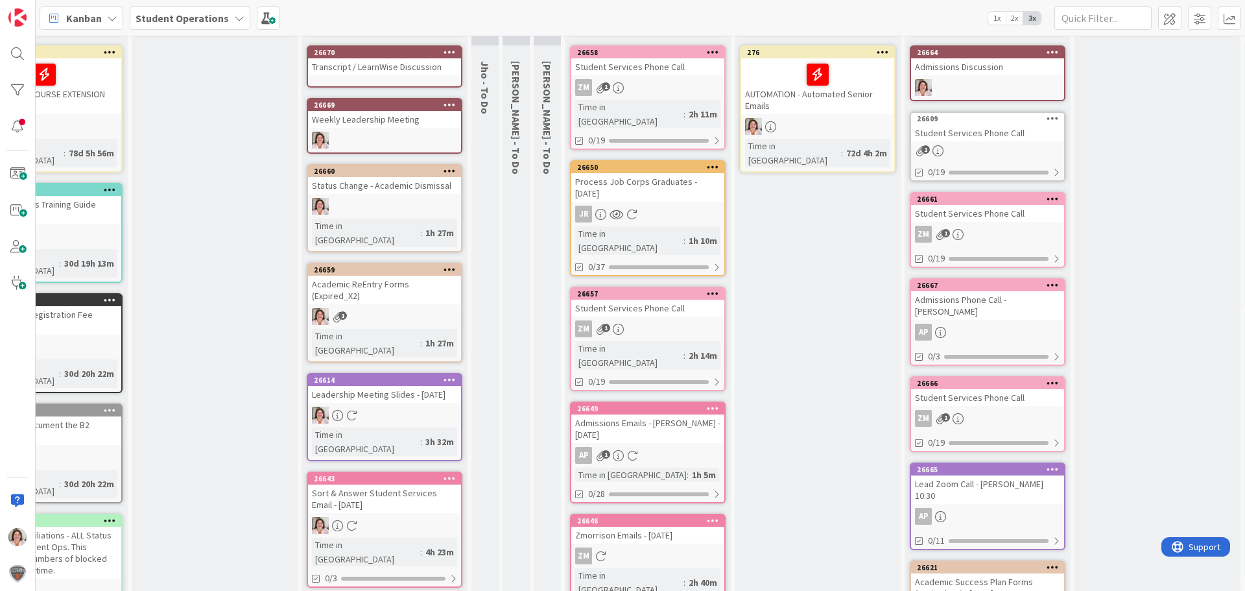
scroll to position [0, 110]
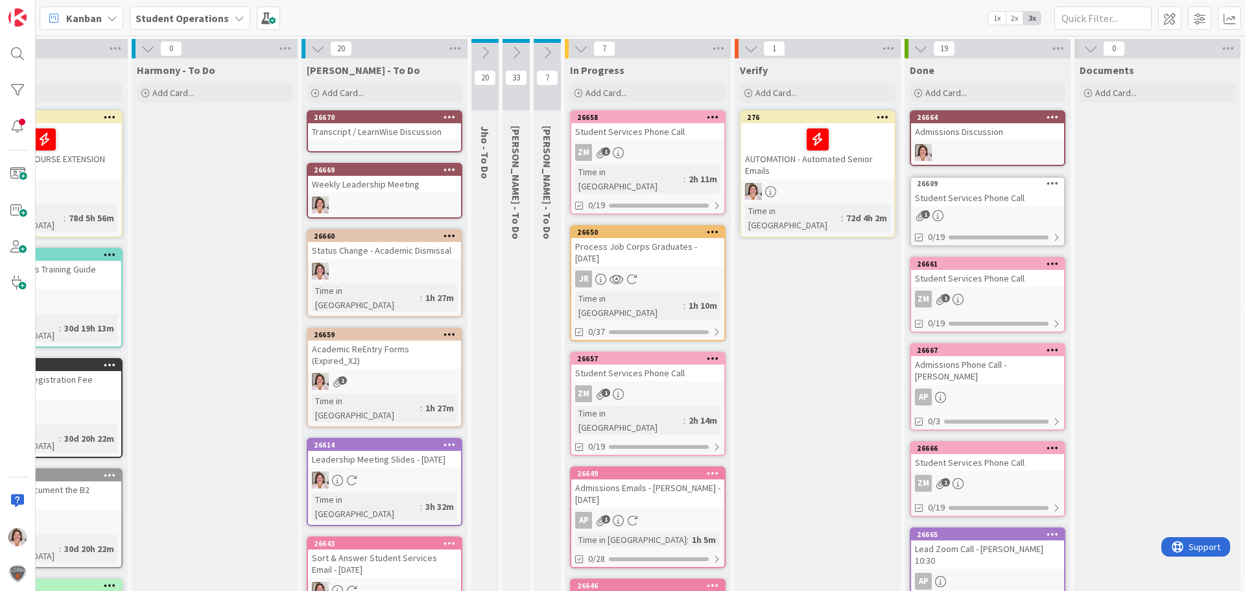
click at [453, 116] on icon at bounding box center [449, 116] width 12 height 9
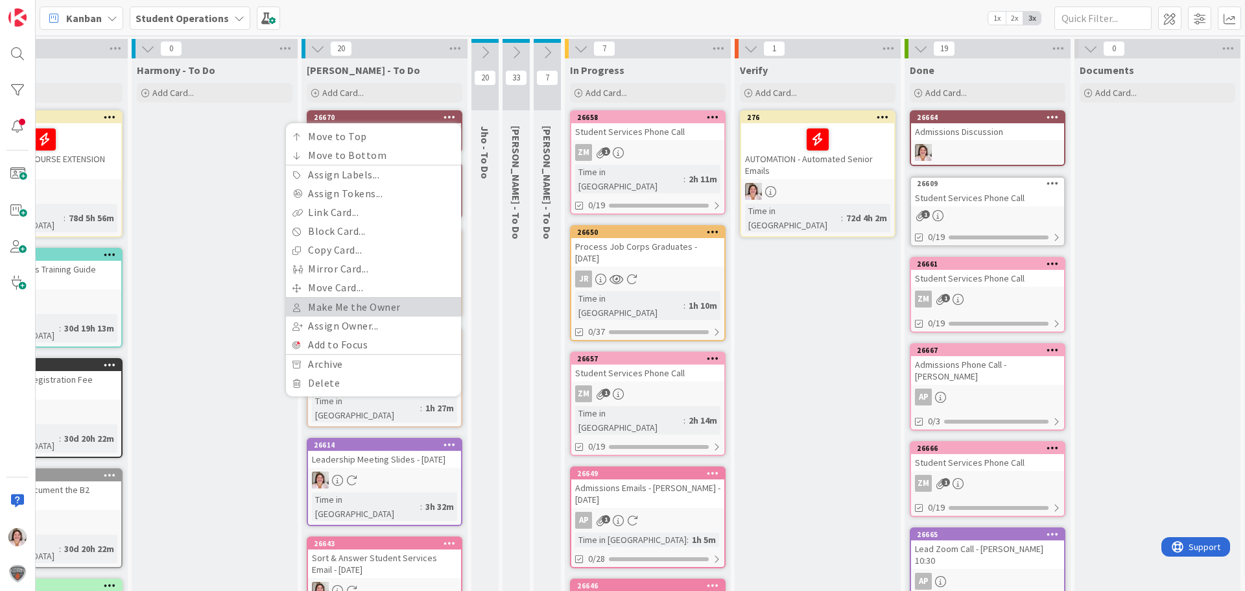
click at [395, 305] on link "Make Me the Owner" at bounding box center [373, 307] width 175 height 19
